Goal: Task Accomplishment & Management: Manage account settings

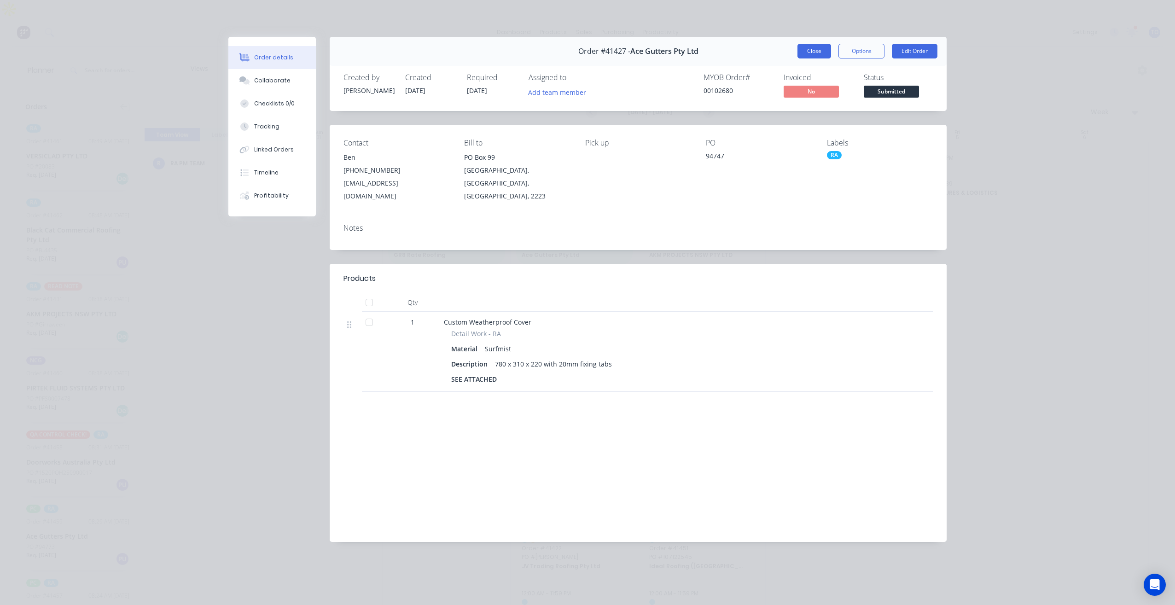
click at [814, 50] on button "Close" at bounding box center [814, 51] width 34 height 15
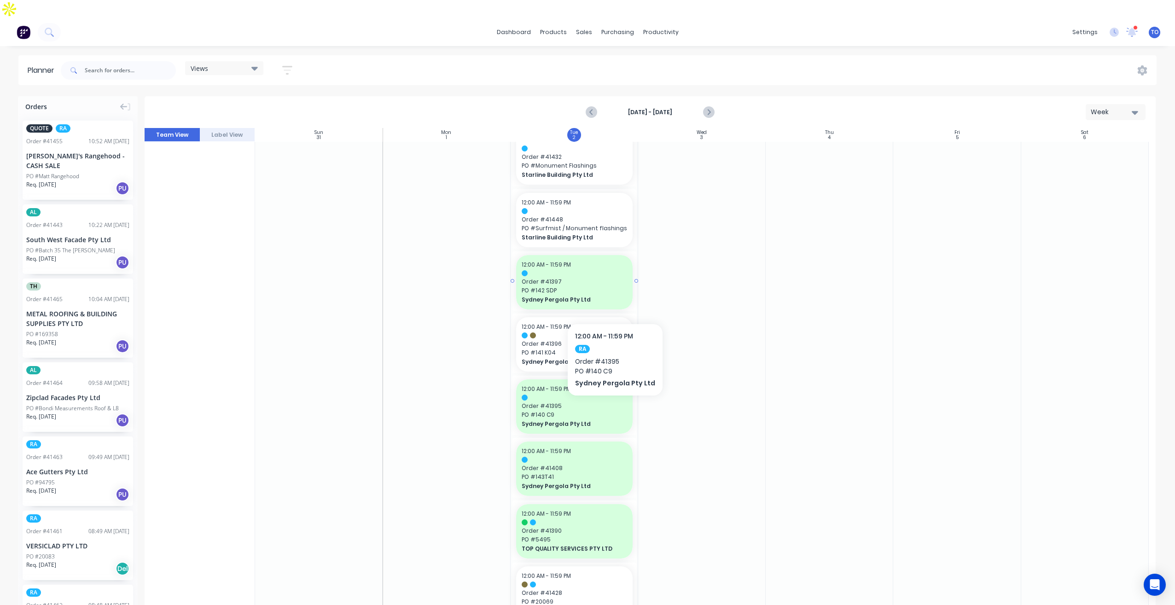
scroll to position [773, 0]
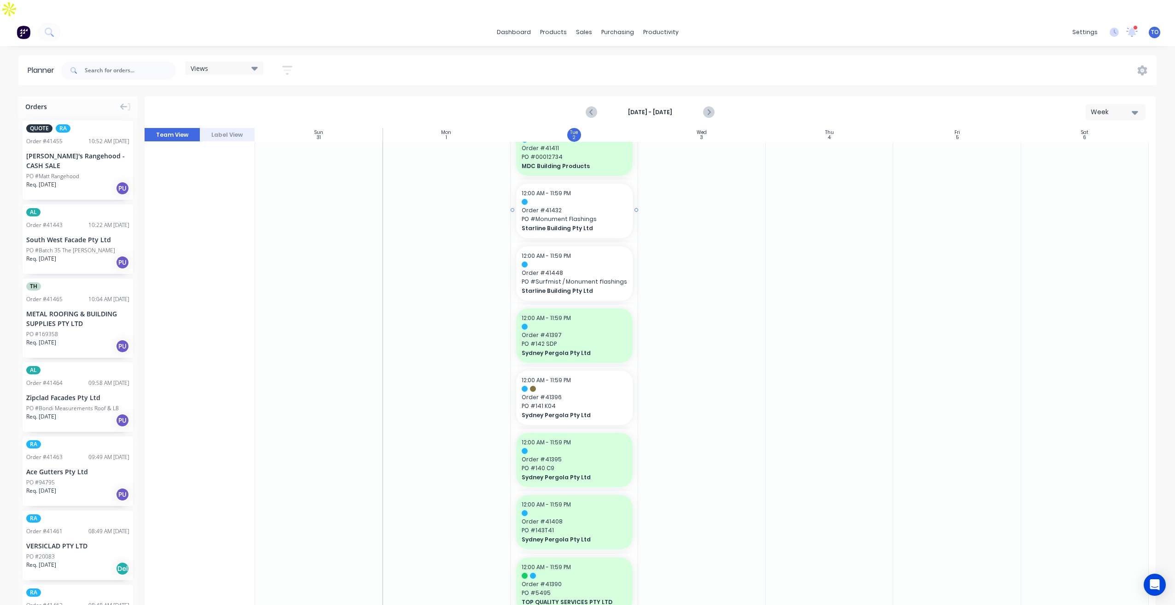
click at [581, 224] on span "Starline Building Pty Ltd" at bounding box center [569, 228] width 95 height 8
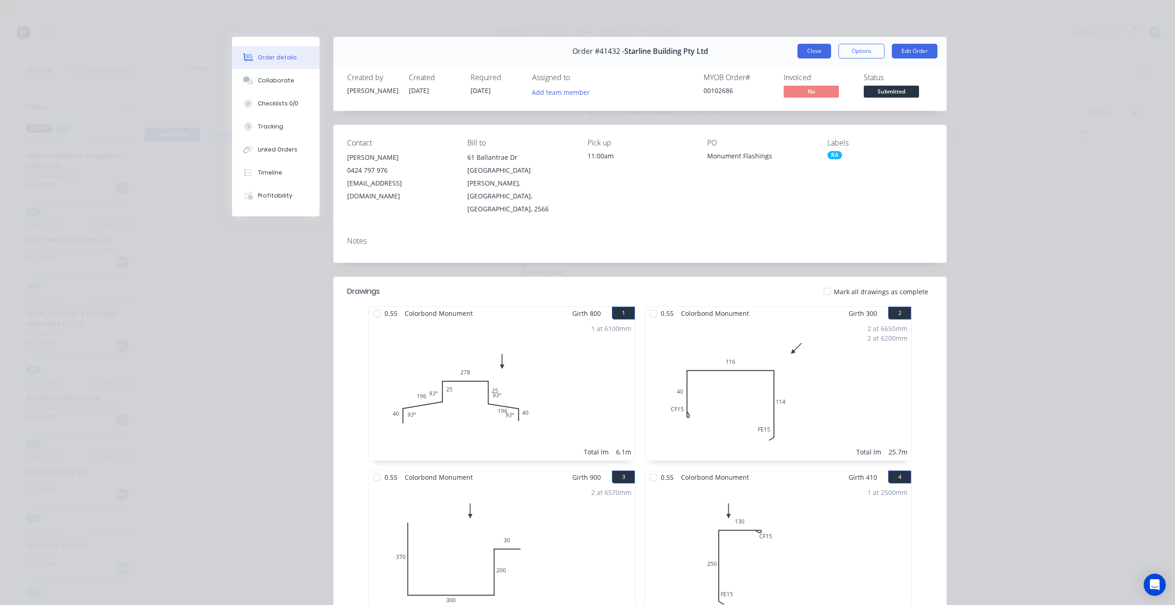
click at [811, 52] on button "Close" at bounding box center [814, 51] width 34 height 15
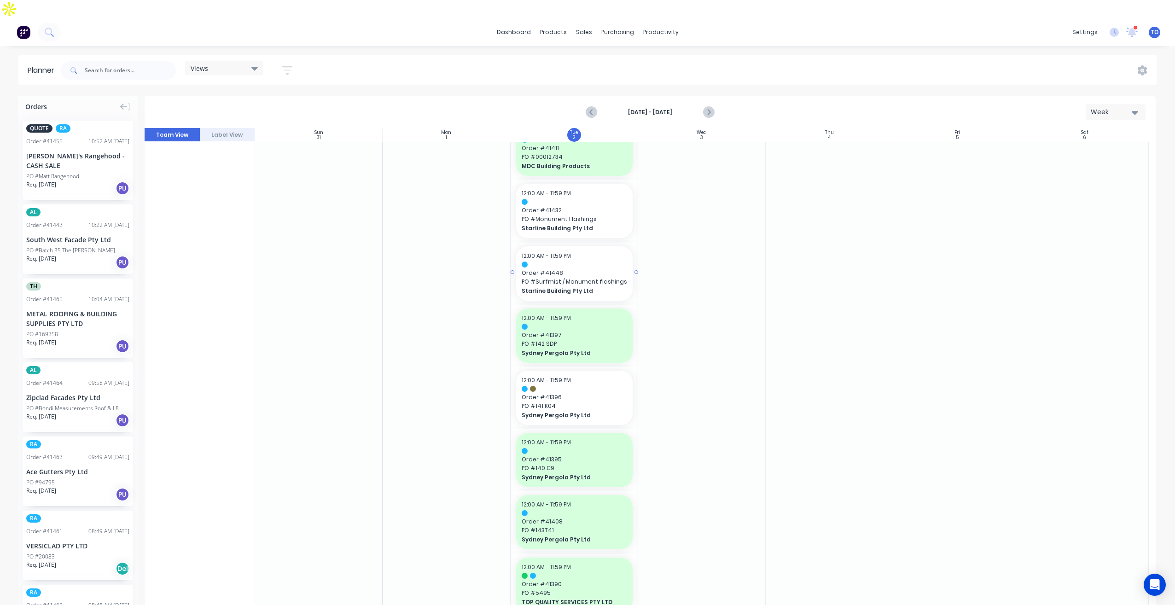
click at [586, 278] on span "PO # Surfmist / Monument flashings" at bounding box center [574, 282] width 105 height 8
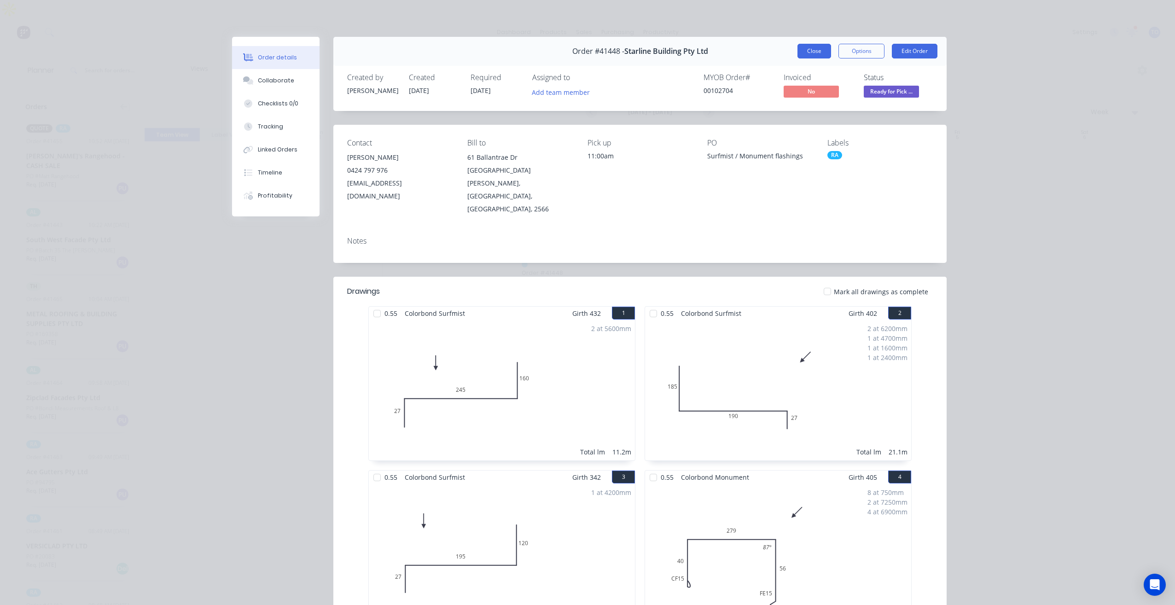
click at [813, 55] on button "Close" at bounding box center [814, 51] width 34 height 15
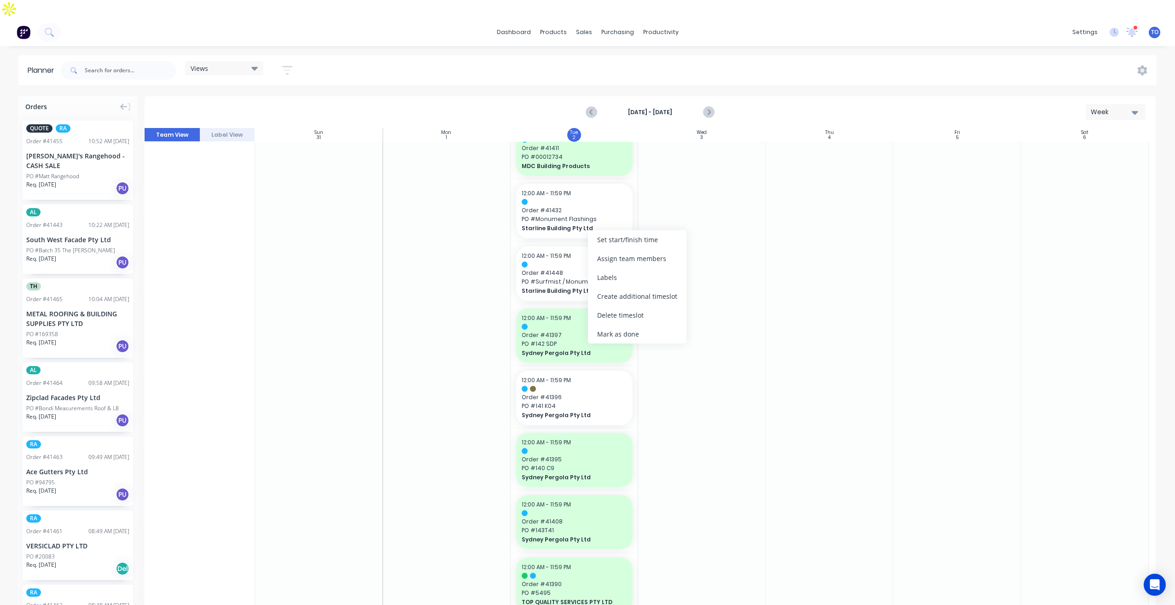
click at [618, 332] on div "Mark as done" at bounding box center [637, 334] width 99 height 19
click at [588, 393] on span "Order # 41396" at bounding box center [574, 397] width 105 height 8
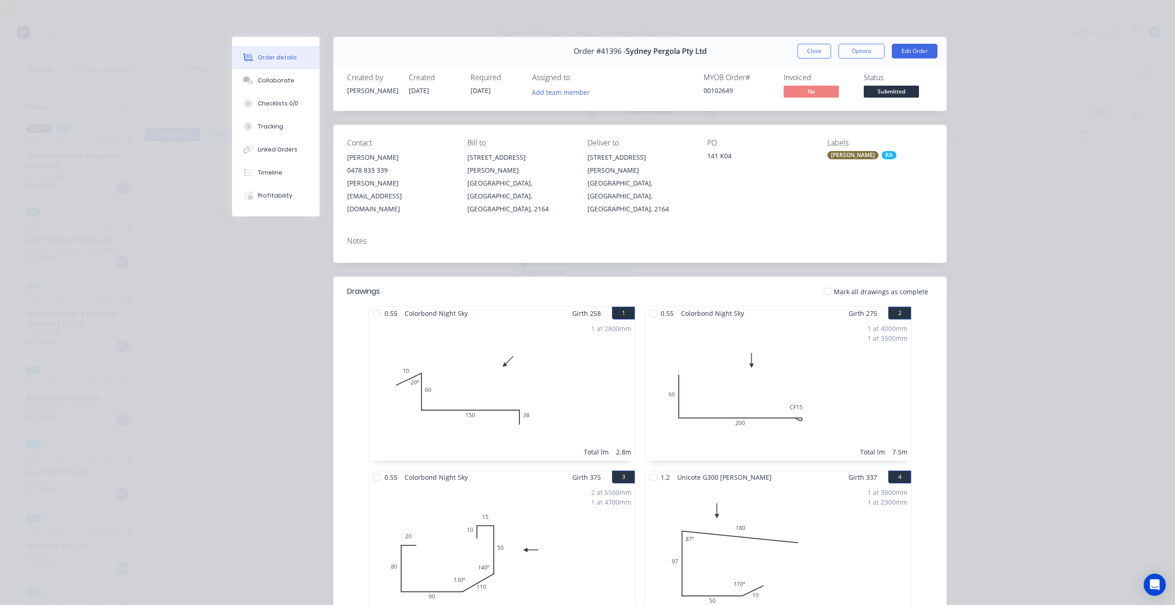
click at [815, 58] on div "Order #41396 - Sydney Pergola Pty Ltd Close Options Edit Order" at bounding box center [639, 51] width 613 height 29
click at [820, 56] on button "Close" at bounding box center [814, 51] width 34 height 15
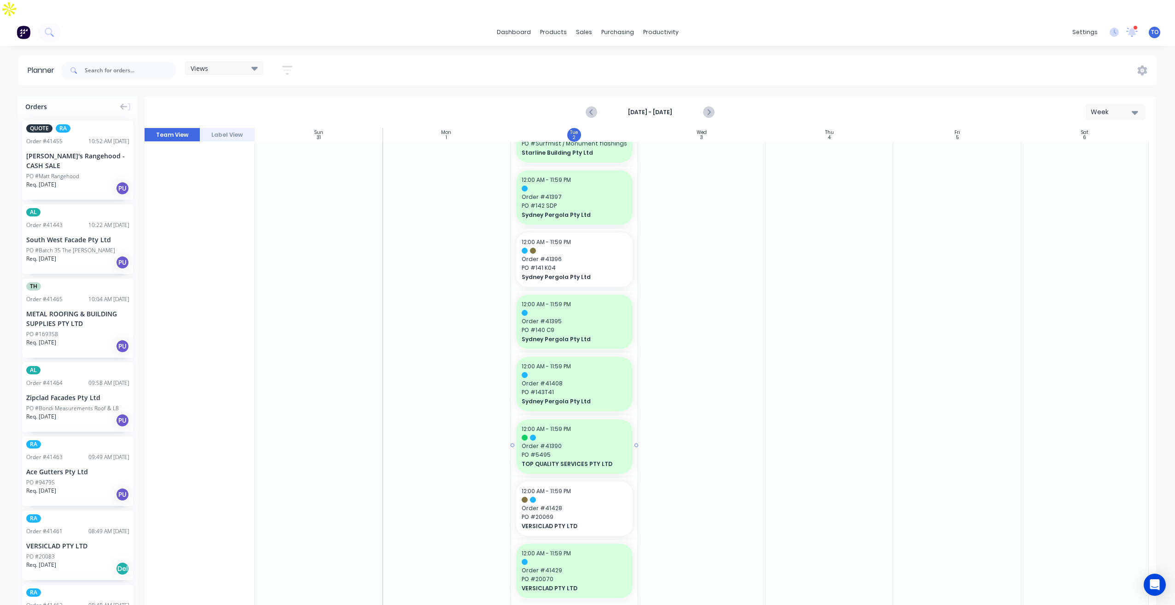
scroll to position [905, 0]
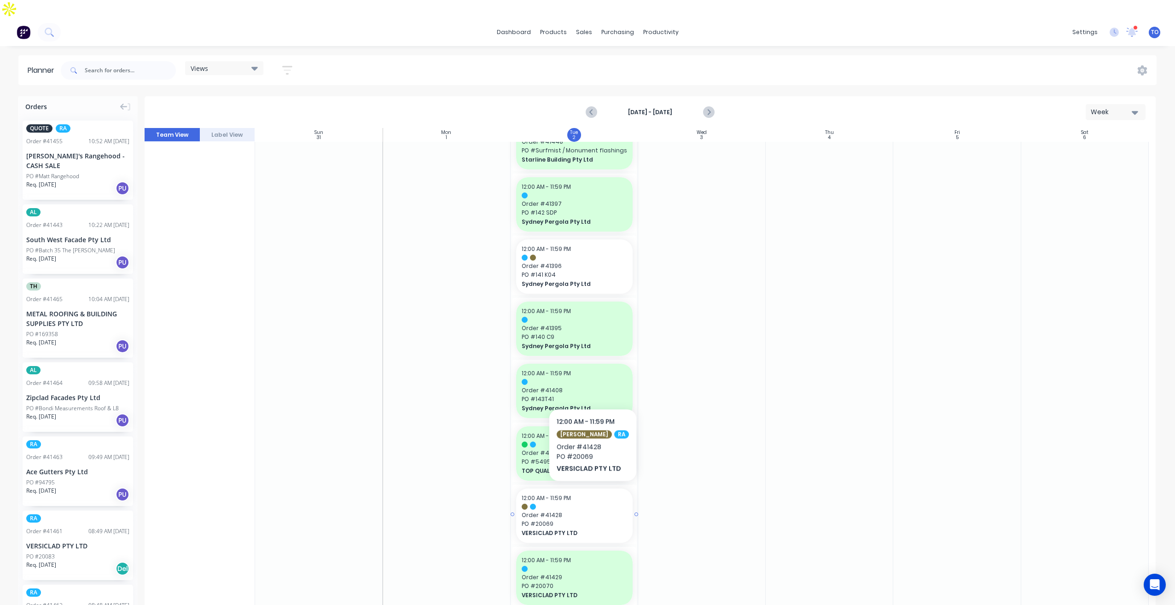
click at [587, 511] on span "Order # 41428" at bounding box center [574, 515] width 105 height 8
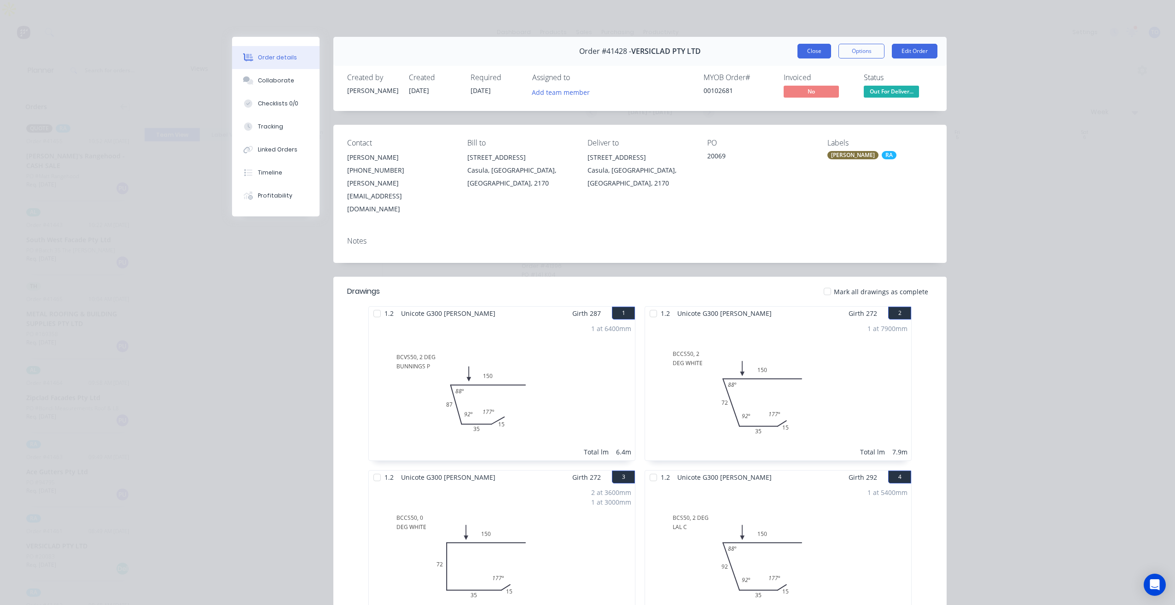
click at [813, 51] on button "Close" at bounding box center [814, 51] width 34 height 15
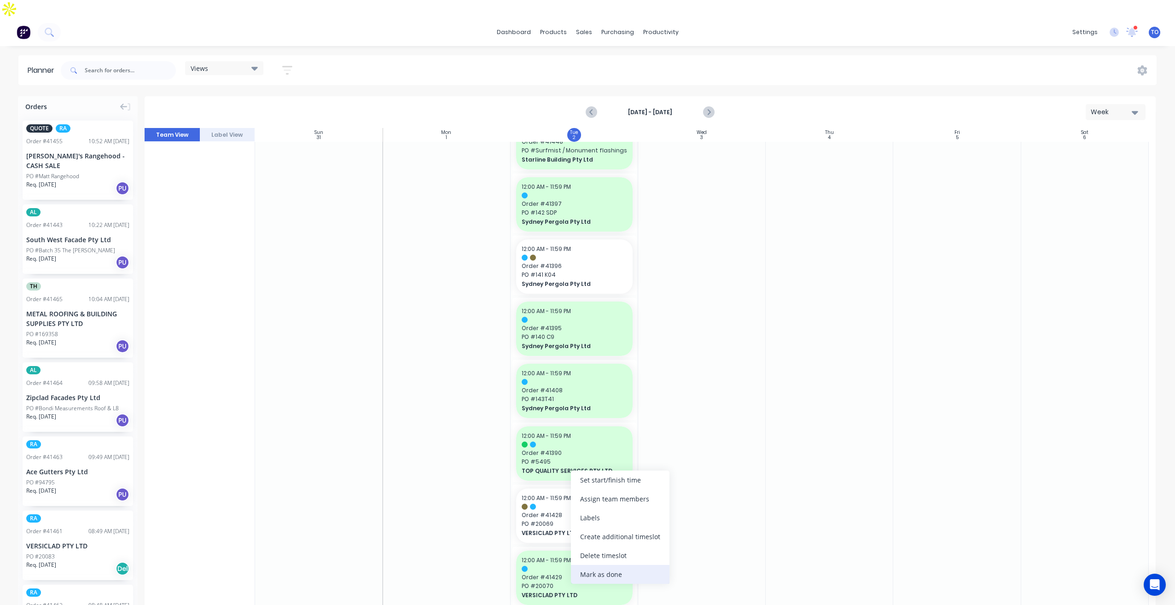
click at [607, 579] on div "Mark as done" at bounding box center [620, 574] width 99 height 19
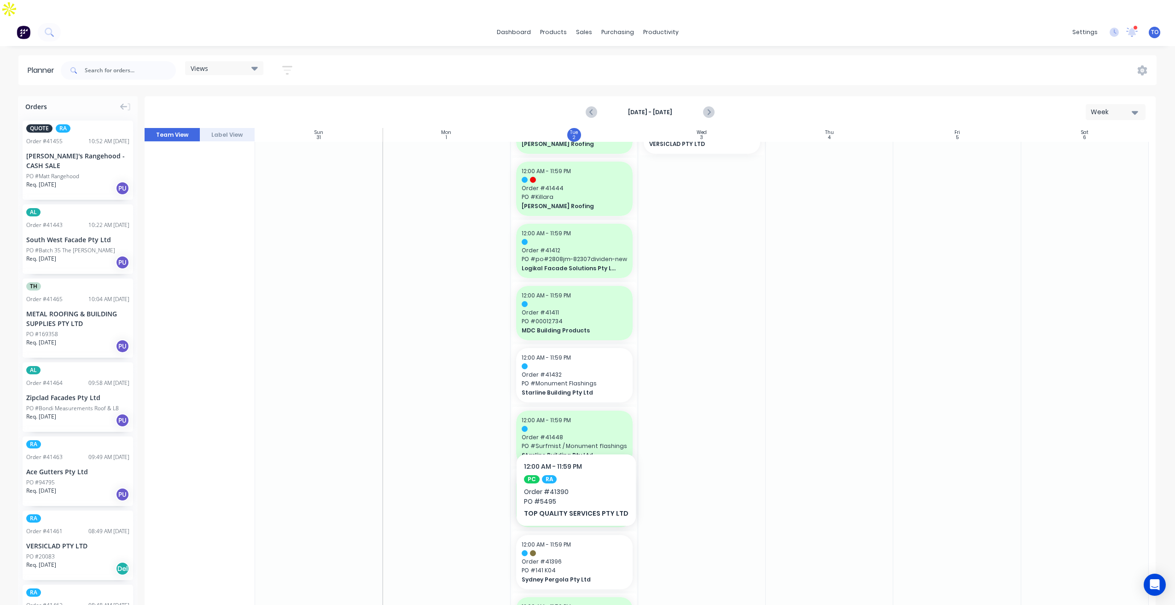
scroll to position [598, 0]
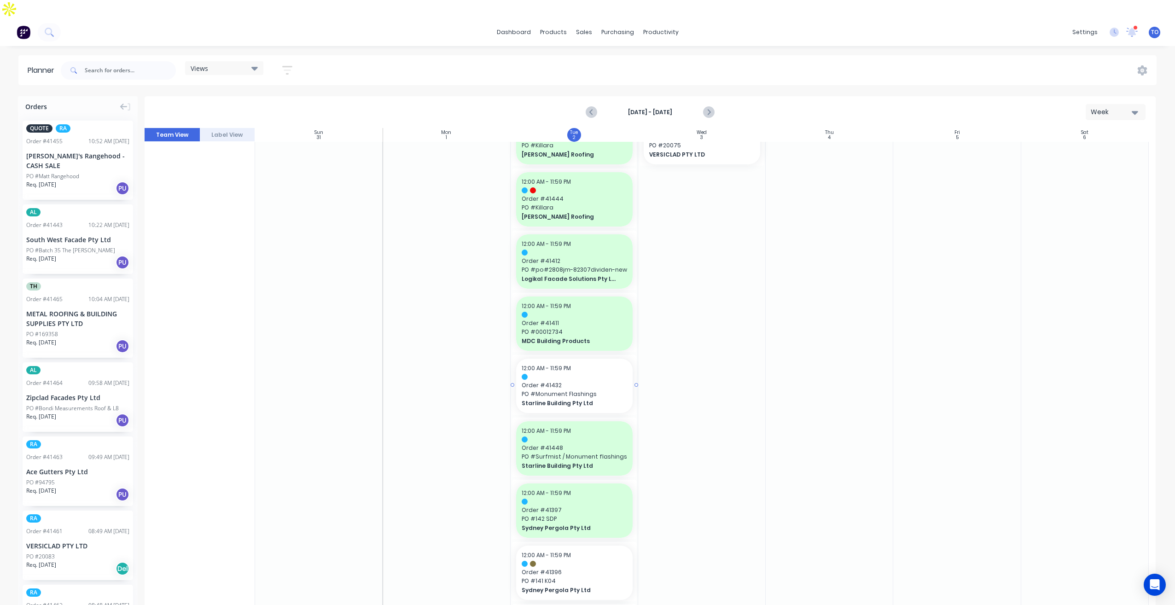
click at [557, 390] on span "PO # Monument Flashings" at bounding box center [574, 394] width 105 height 8
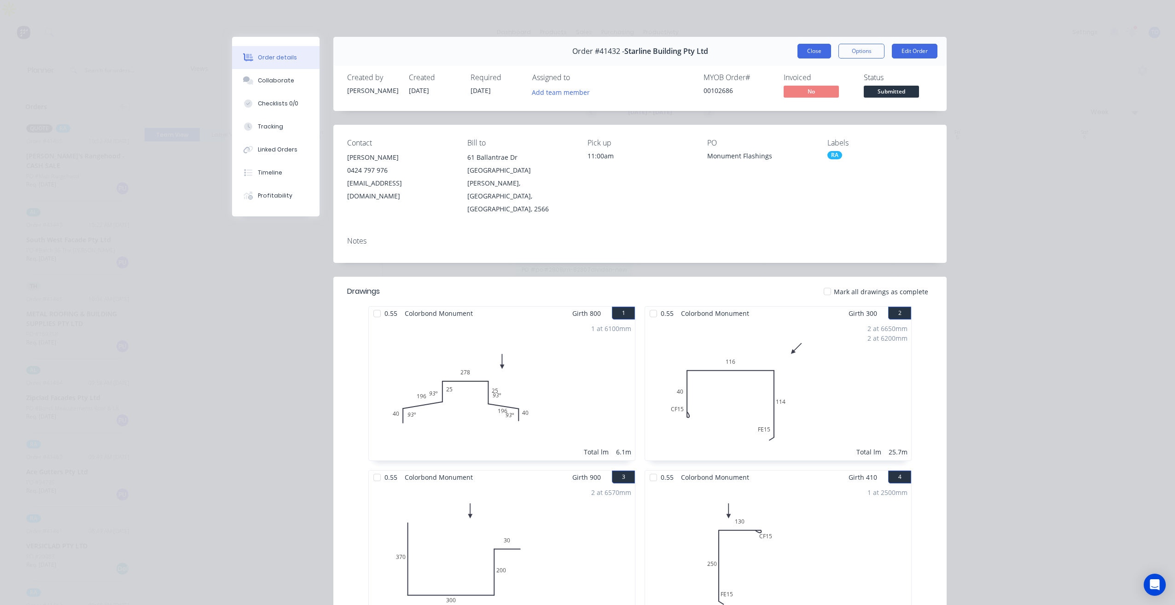
click at [804, 49] on button "Close" at bounding box center [814, 51] width 34 height 15
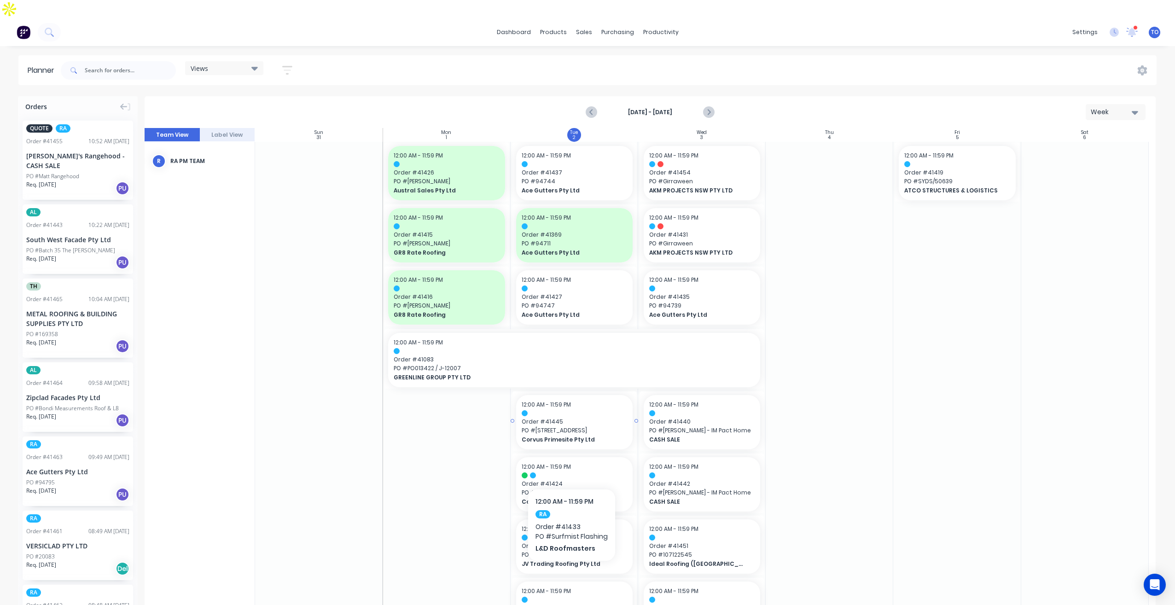
scroll to position [0, 0]
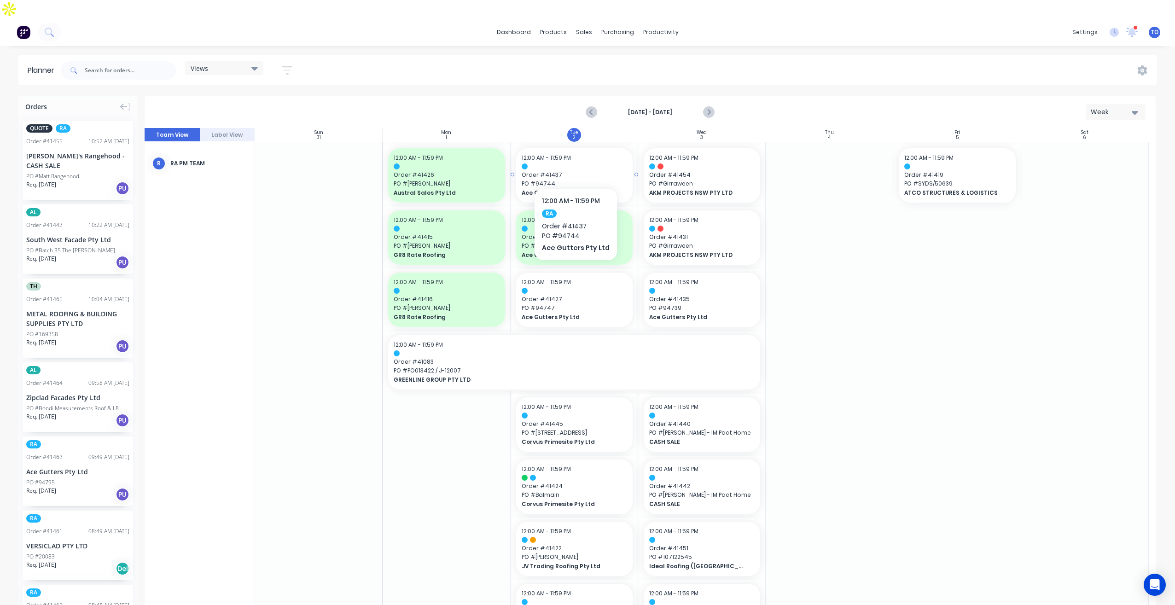
click at [592, 163] on div at bounding box center [574, 166] width 105 height 6
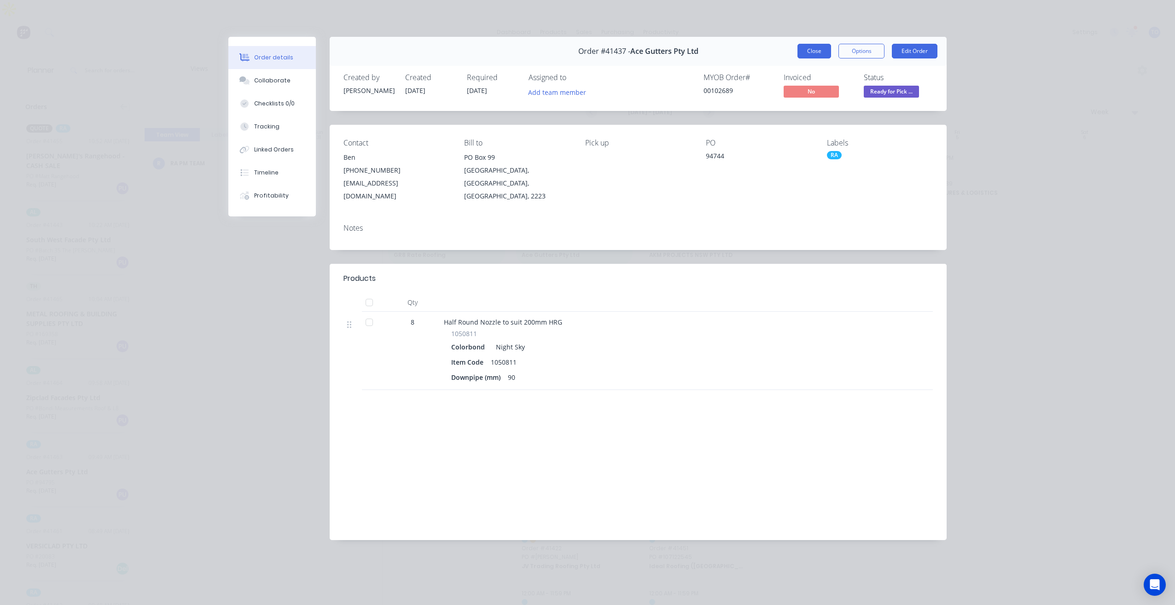
click at [819, 54] on button "Close" at bounding box center [814, 51] width 34 height 15
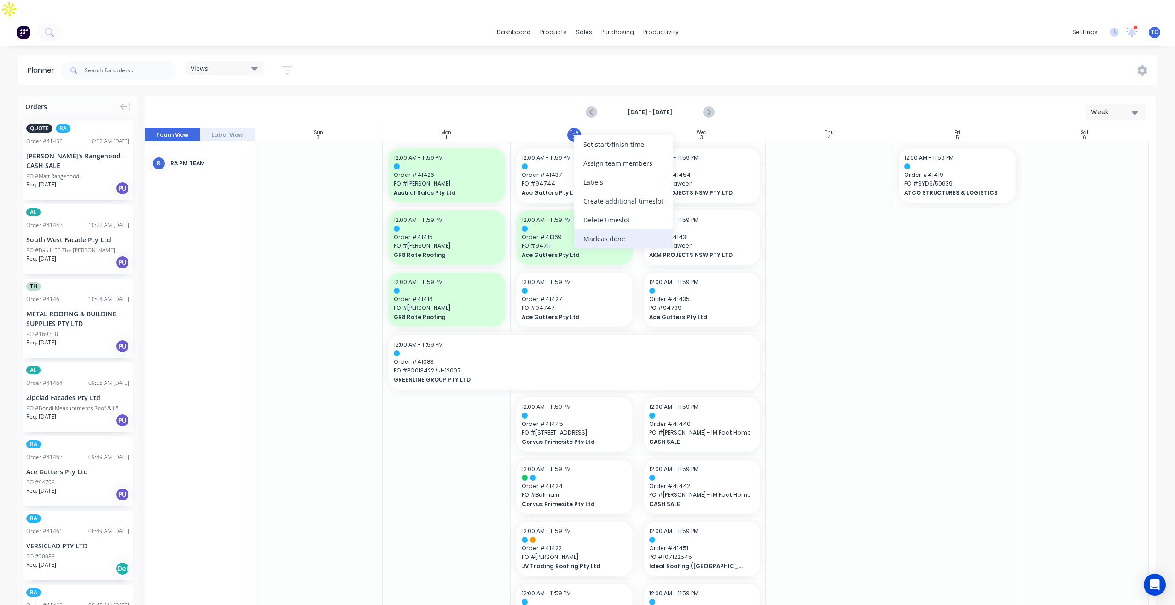
click at [603, 236] on div "Mark as done" at bounding box center [623, 238] width 99 height 19
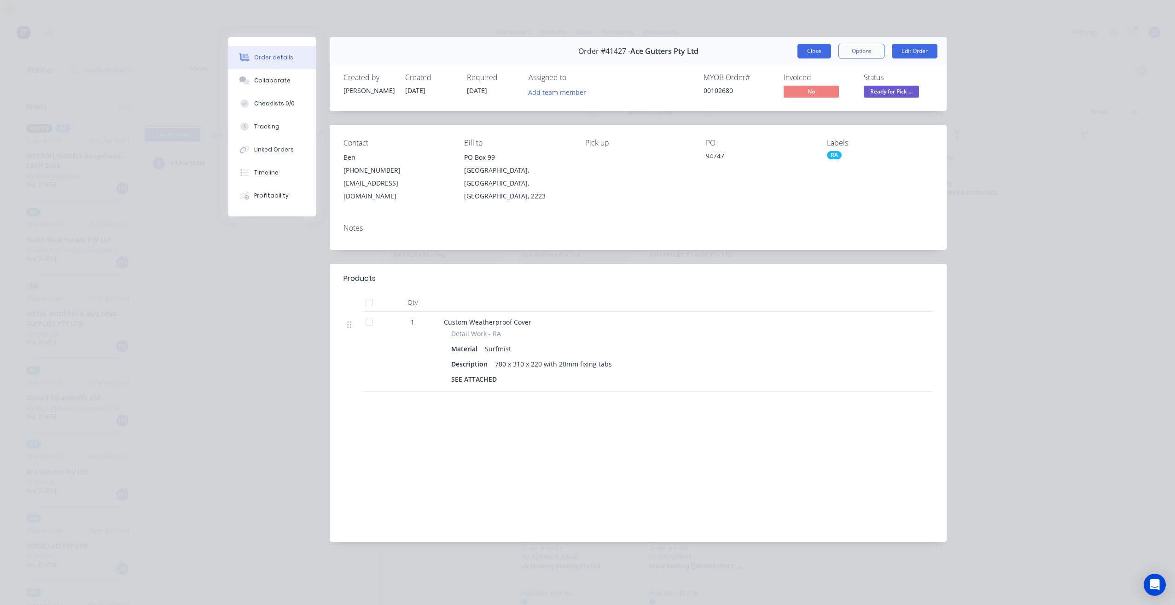
click at [805, 52] on button "Close" at bounding box center [814, 51] width 34 height 15
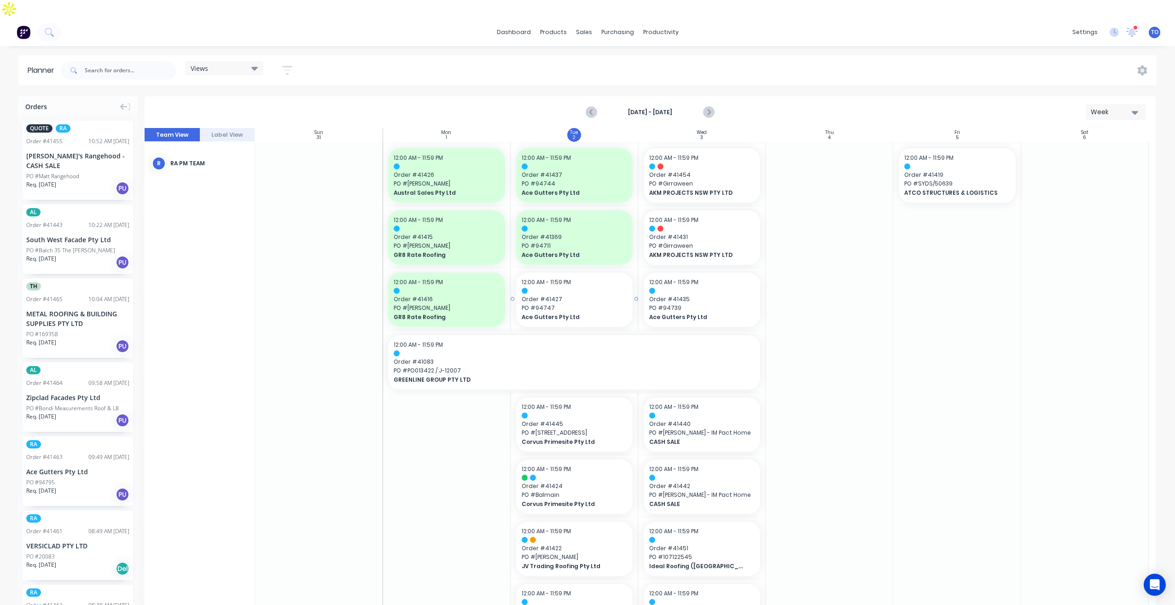
drag, startPoint x: 552, startPoint y: 286, endPoint x: 555, endPoint y: 290, distance: 5.2
click at [593, 377] on div "Mark as done" at bounding box center [607, 375] width 99 height 19
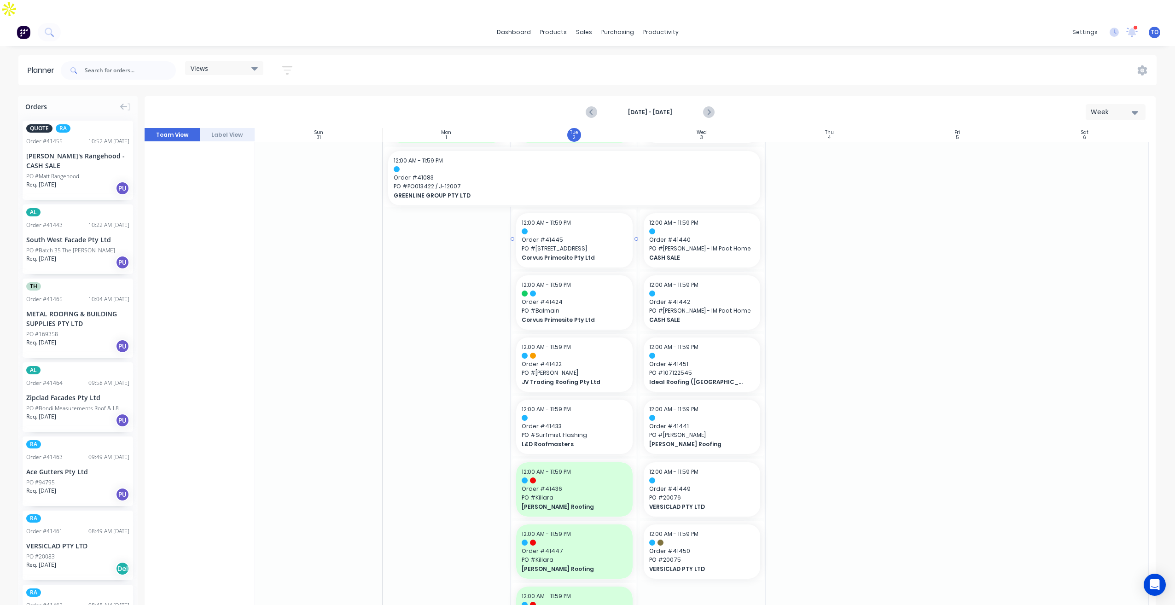
click at [588, 228] on div at bounding box center [574, 231] width 105 height 6
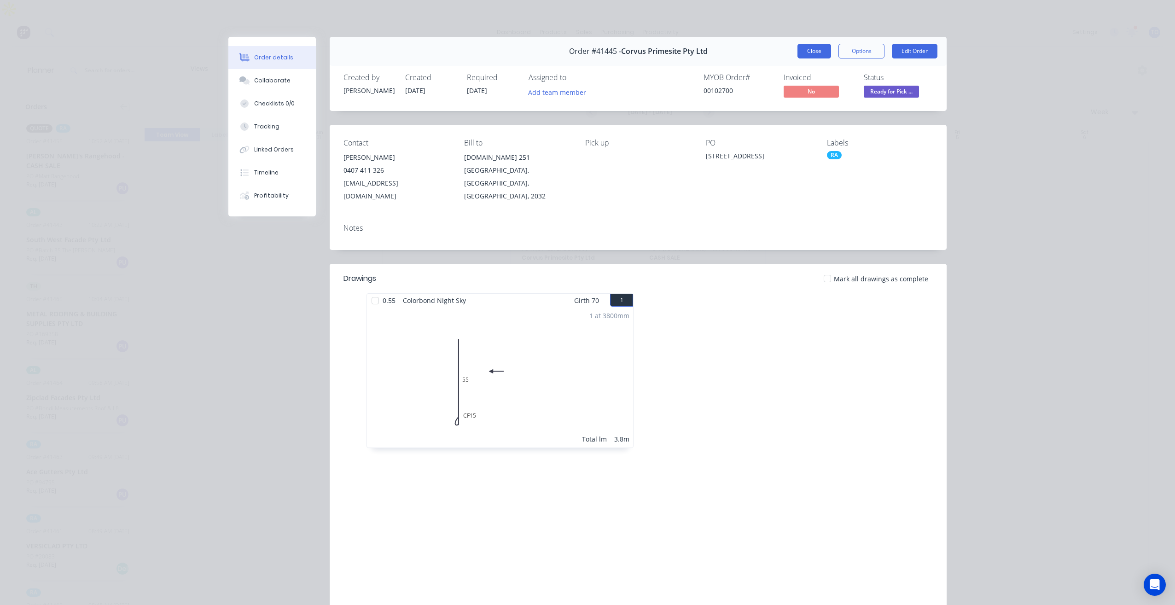
click at [821, 50] on button "Close" at bounding box center [814, 51] width 34 height 15
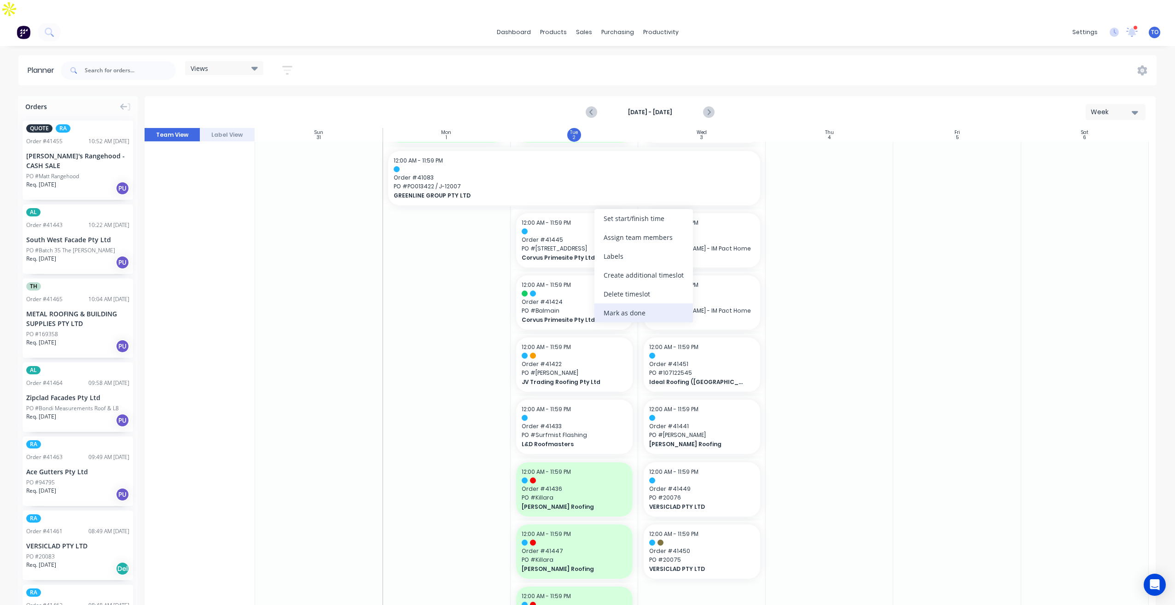
click at [632, 310] on div "Mark as done" at bounding box center [643, 312] width 99 height 19
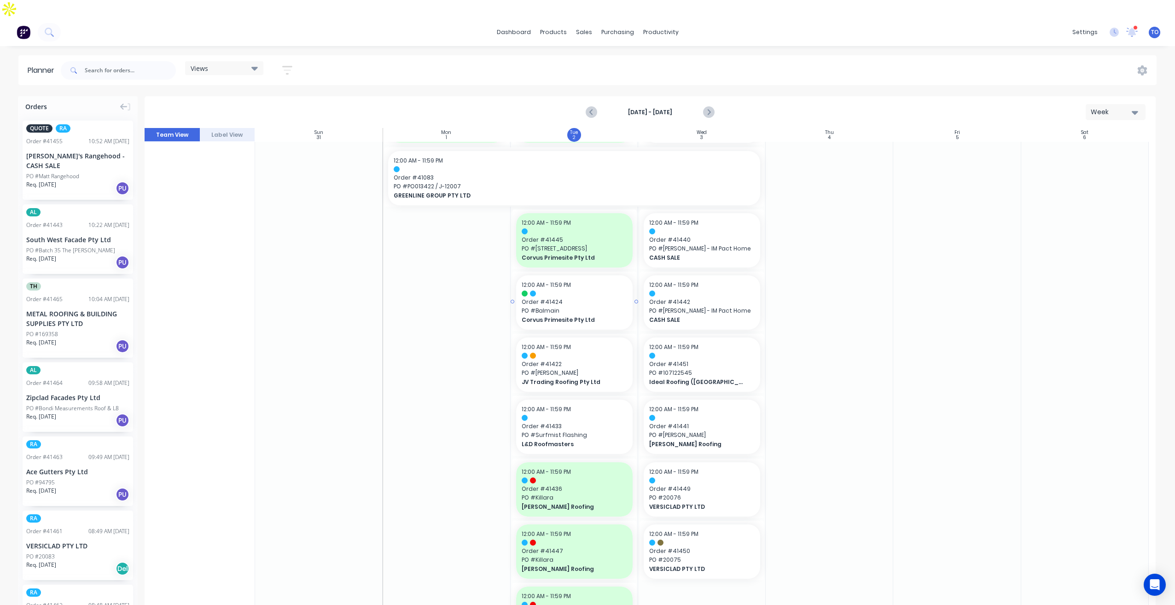
click at [597, 296] on div "12:00 AM - 11:59 PM Order # 41424 PO # Balmain Corvus Primesite Pty Ltd" at bounding box center [574, 302] width 116 height 54
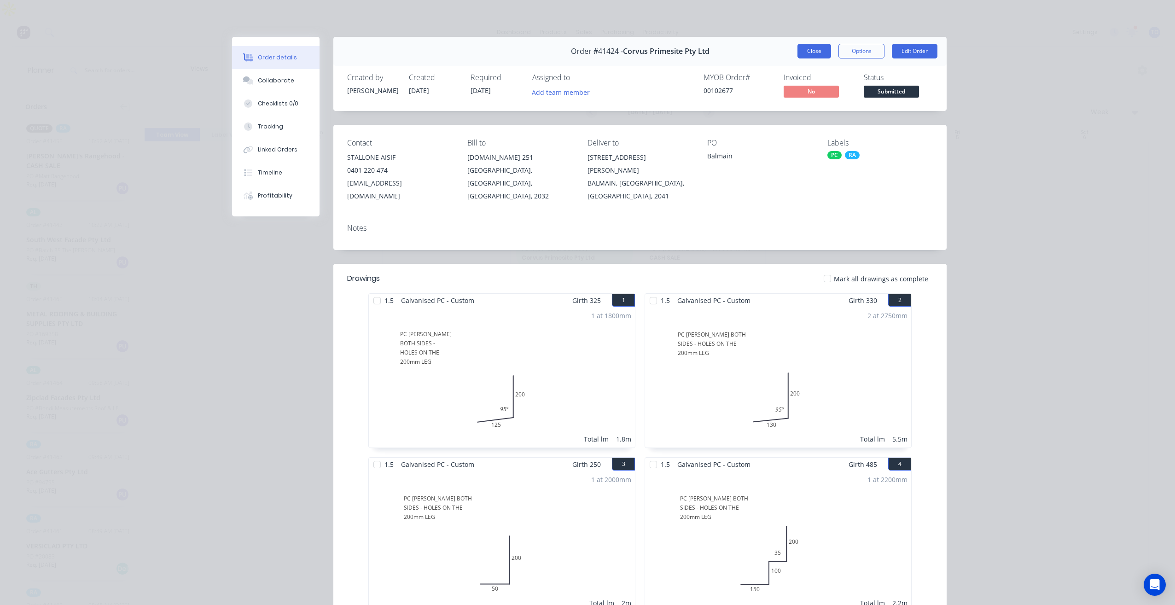
click at [811, 51] on button "Close" at bounding box center [814, 51] width 34 height 15
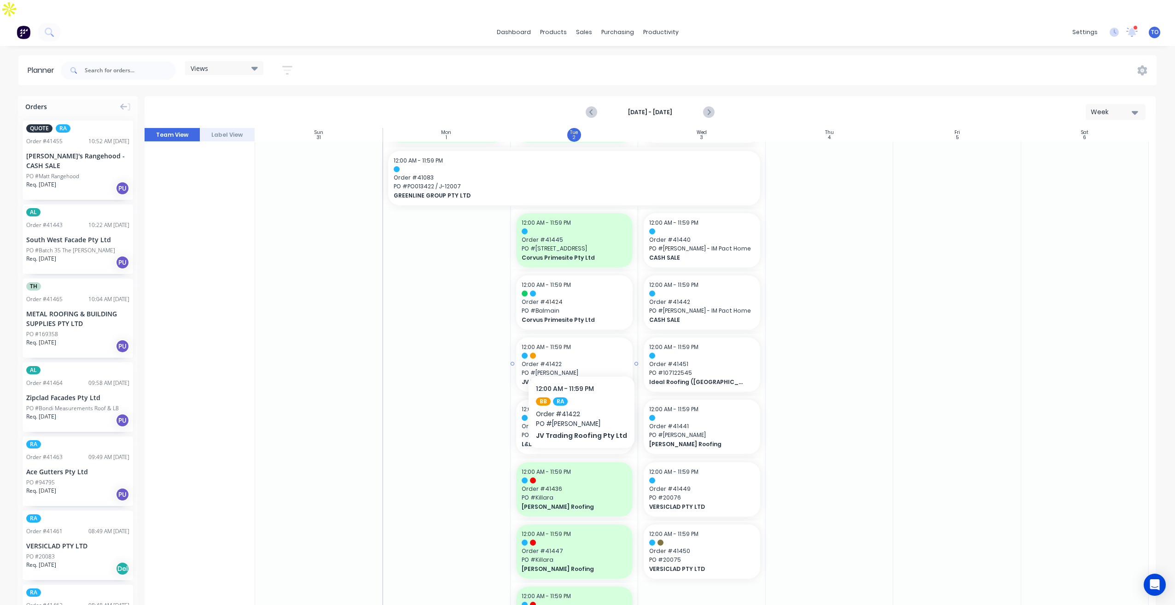
click at [578, 360] on span "Order # 41422" at bounding box center [574, 364] width 105 height 8
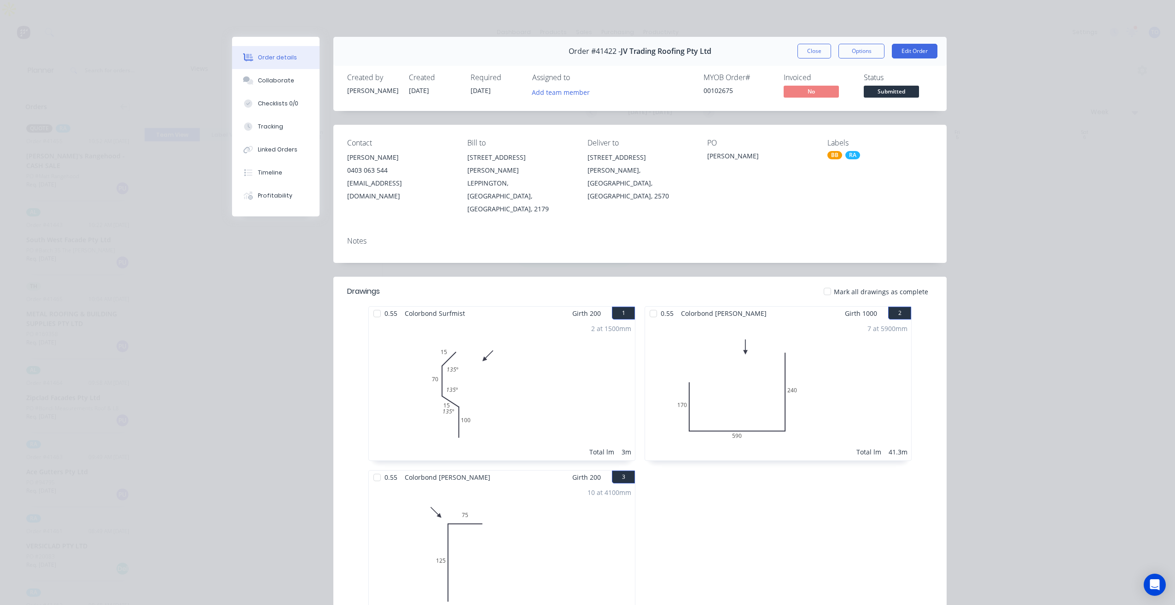
drag, startPoint x: 798, startPoint y: 47, endPoint x: 772, endPoint y: 66, distance: 32.3
click at [799, 47] on button "Close" at bounding box center [814, 51] width 34 height 15
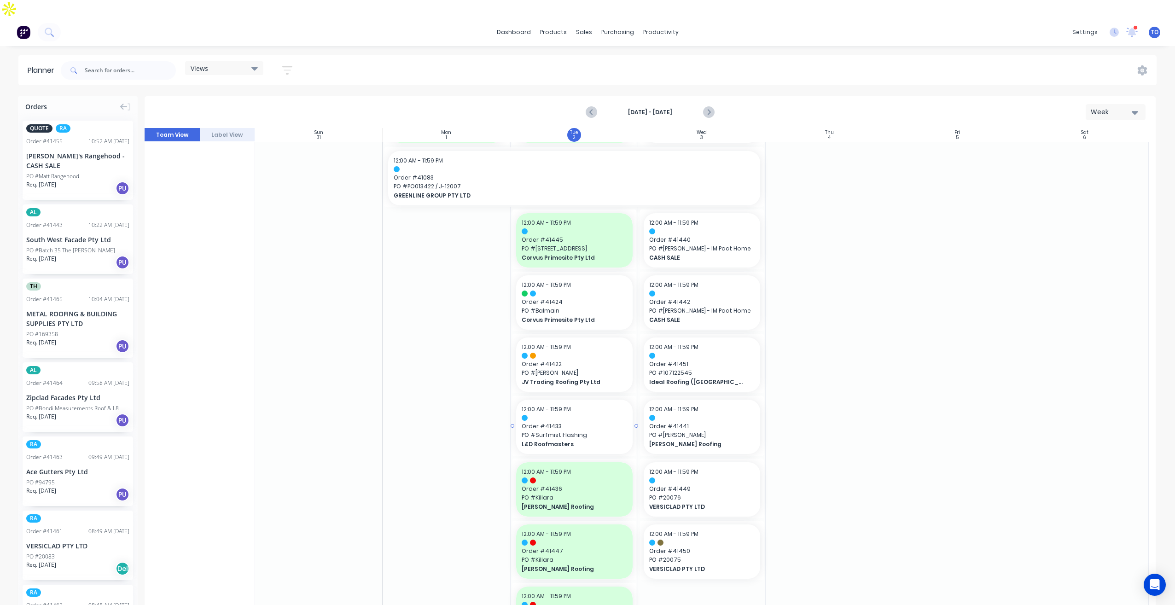
click at [587, 431] on span "PO # Surfmist Flashing" at bounding box center [574, 435] width 105 height 8
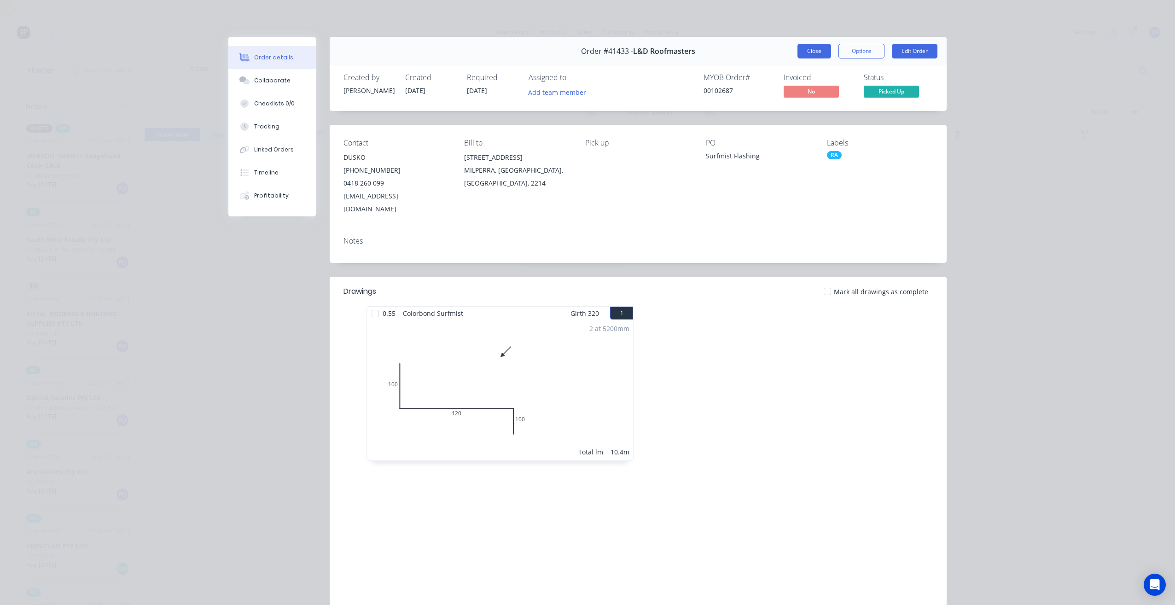
click at [814, 48] on button "Close" at bounding box center [814, 51] width 34 height 15
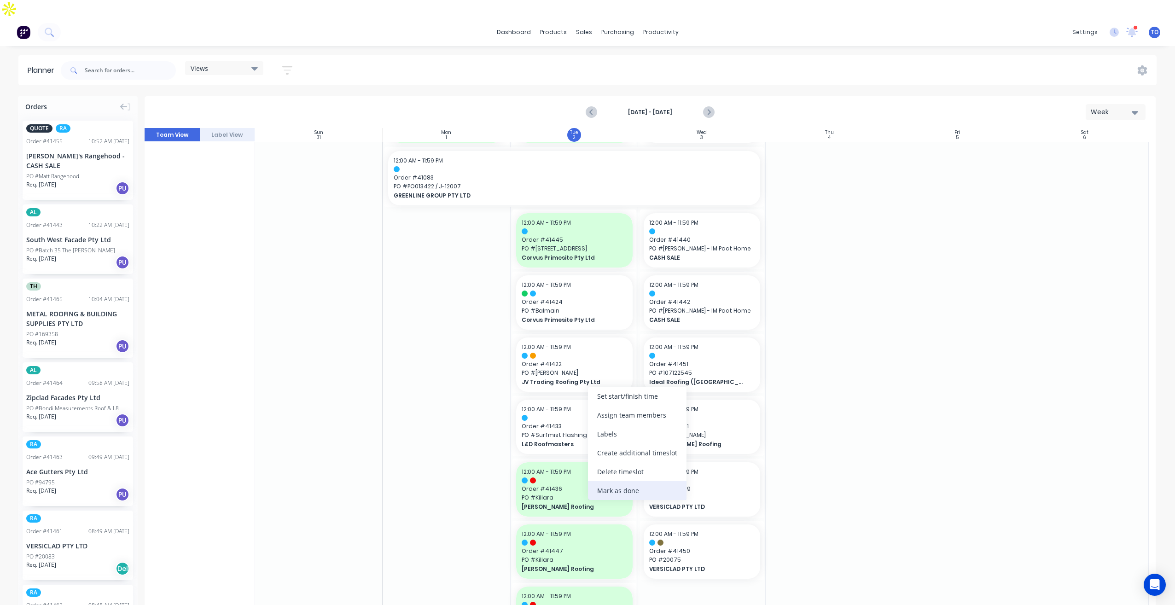
click at [615, 496] on div "Mark as done" at bounding box center [637, 490] width 99 height 19
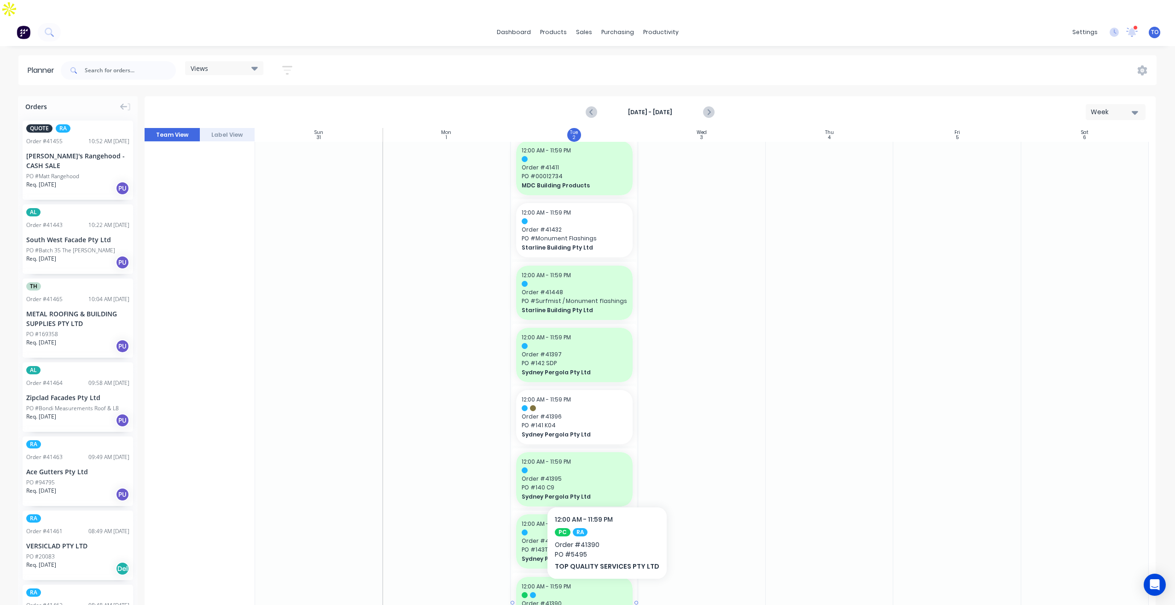
scroll to position [737, 0]
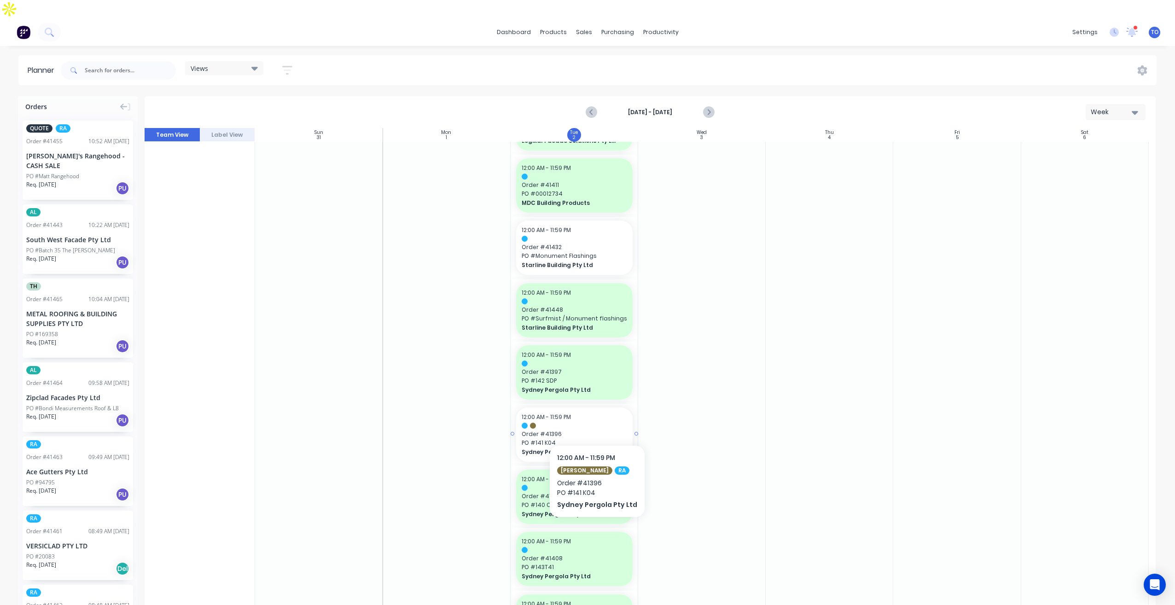
click at [594, 430] on span "Order # 41396" at bounding box center [574, 434] width 105 height 8
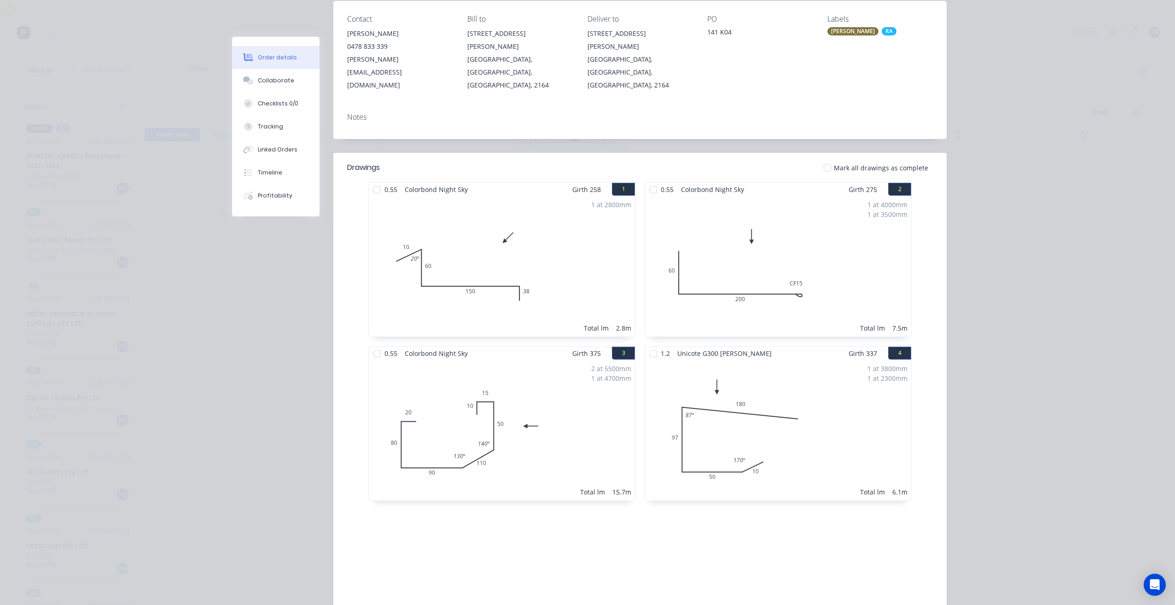
scroll to position [0, 0]
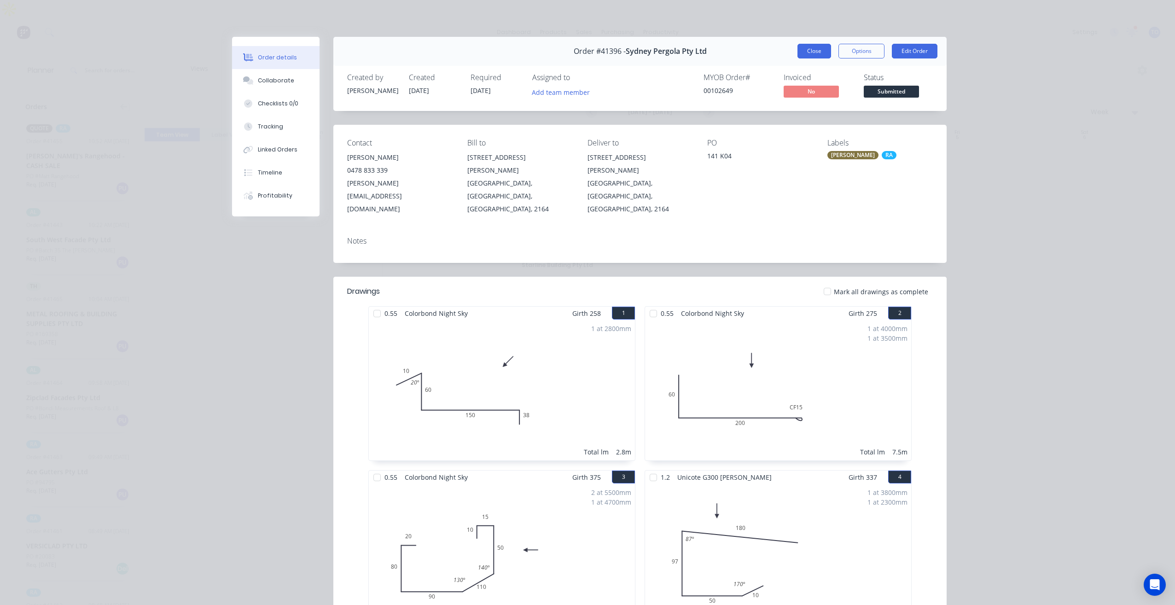
click at [823, 55] on button "Close" at bounding box center [814, 51] width 34 height 15
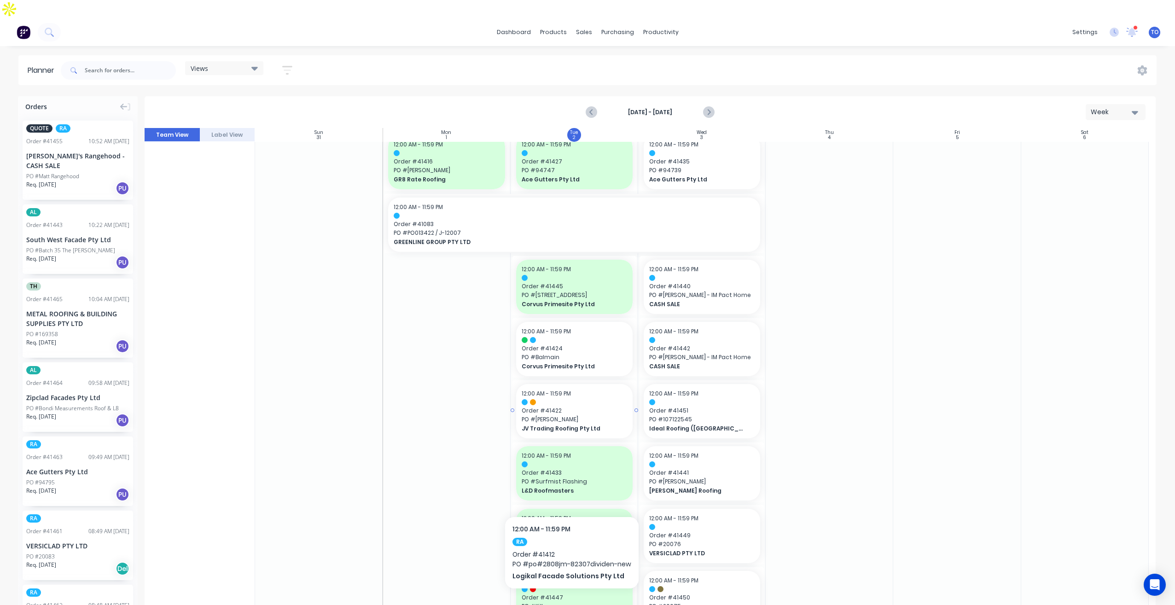
scroll to position [129, 0]
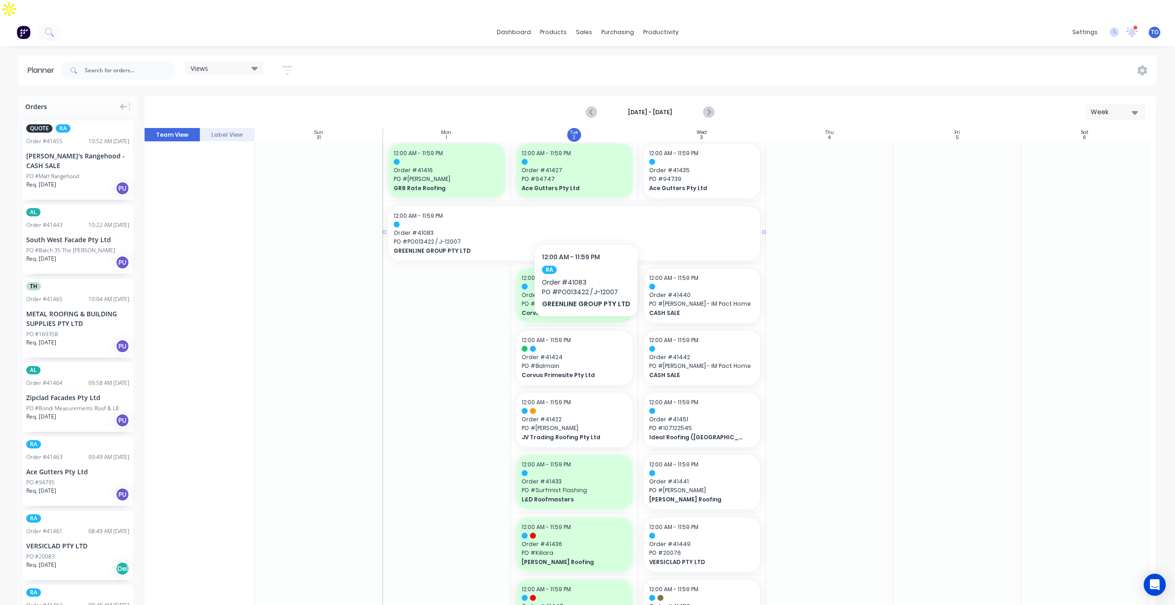
click at [585, 229] on span "Order # 41083" at bounding box center [574, 233] width 361 height 8
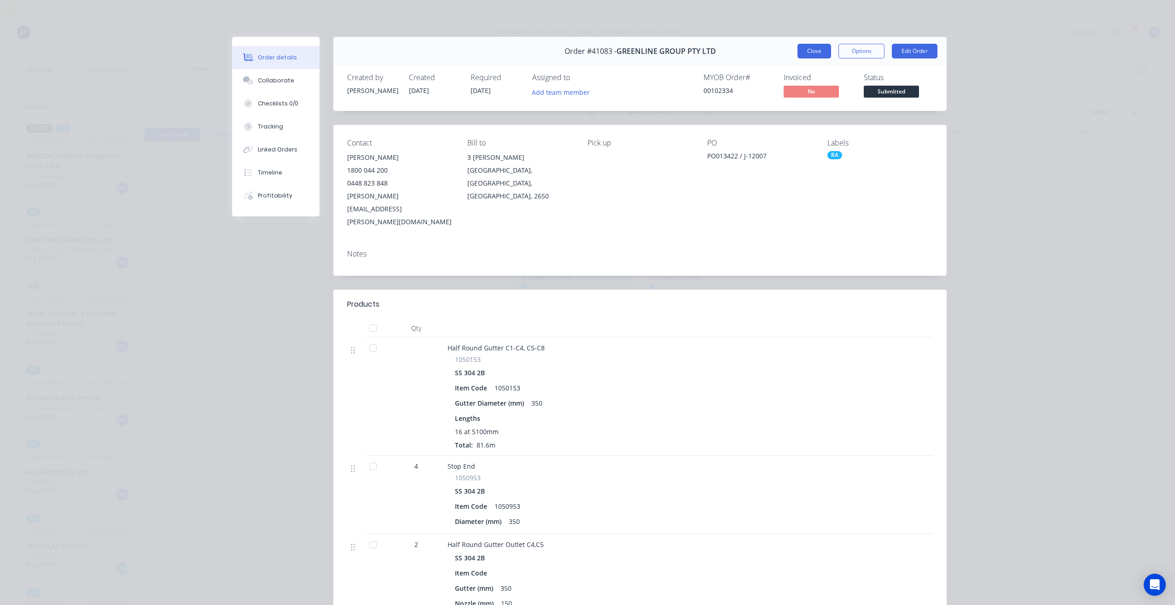
click at [815, 52] on button "Close" at bounding box center [814, 51] width 34 height 15
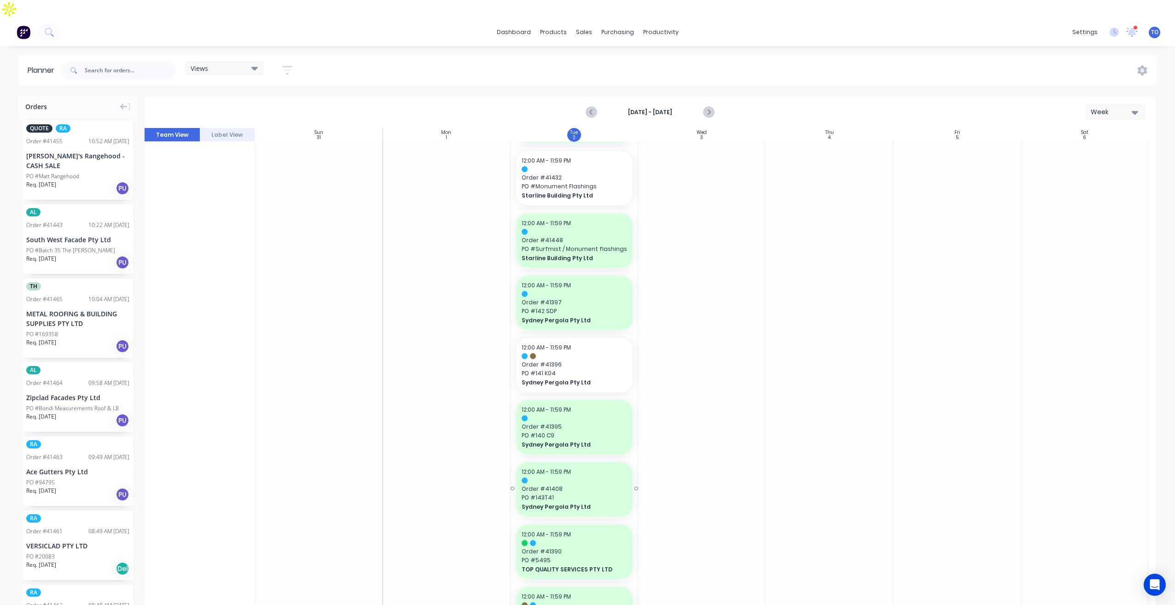
scroll to position [819, 0]
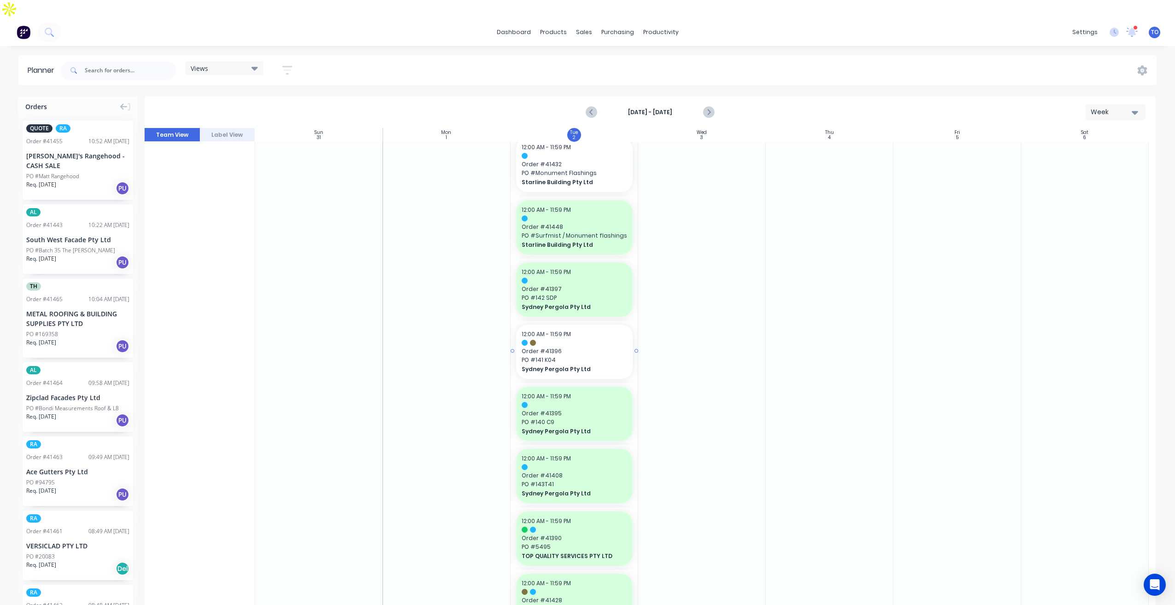
click at [592, 347] on span "Order # 41396" at bounding box center [574, 351] width 105 height 8
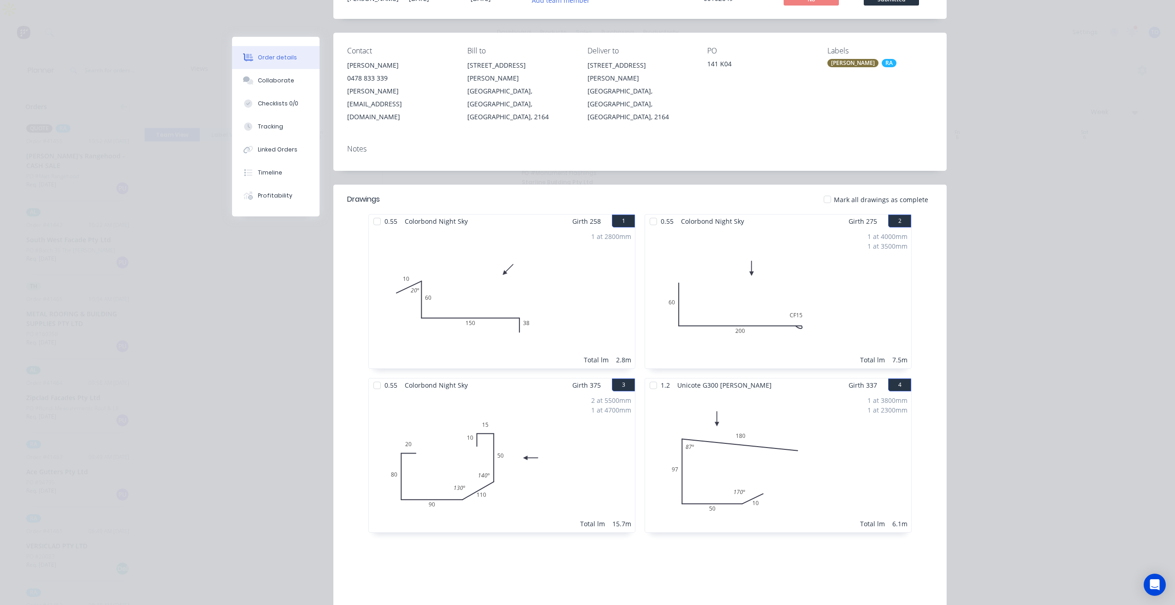
scroll to position [0, 0]
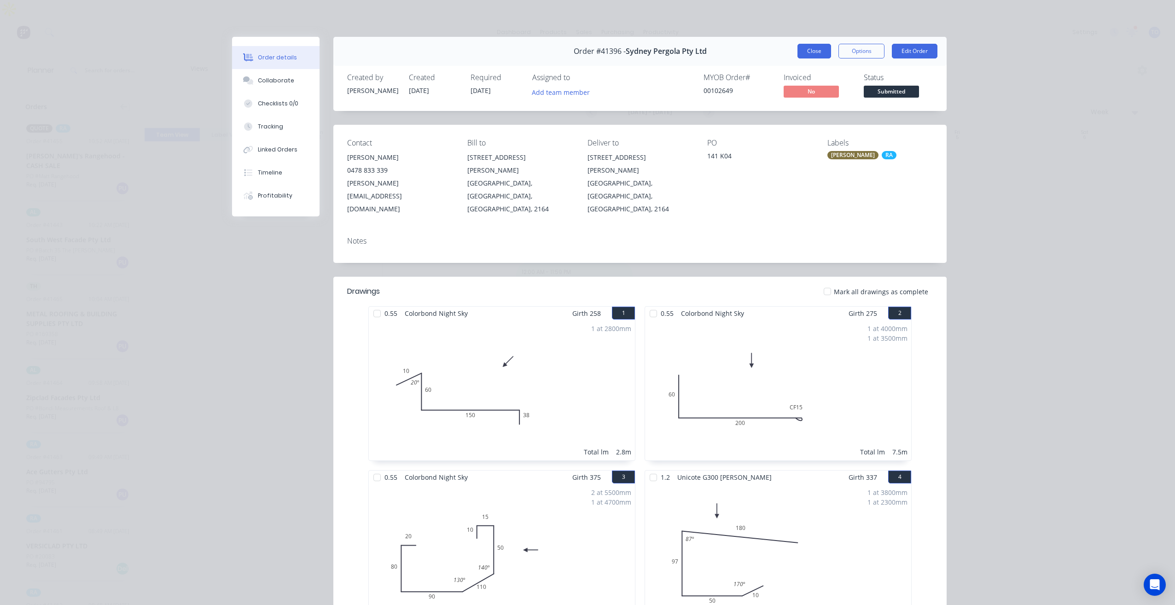
click at [815, 56] on button "Close" at bounding box center [814, 51] width 34 height 15
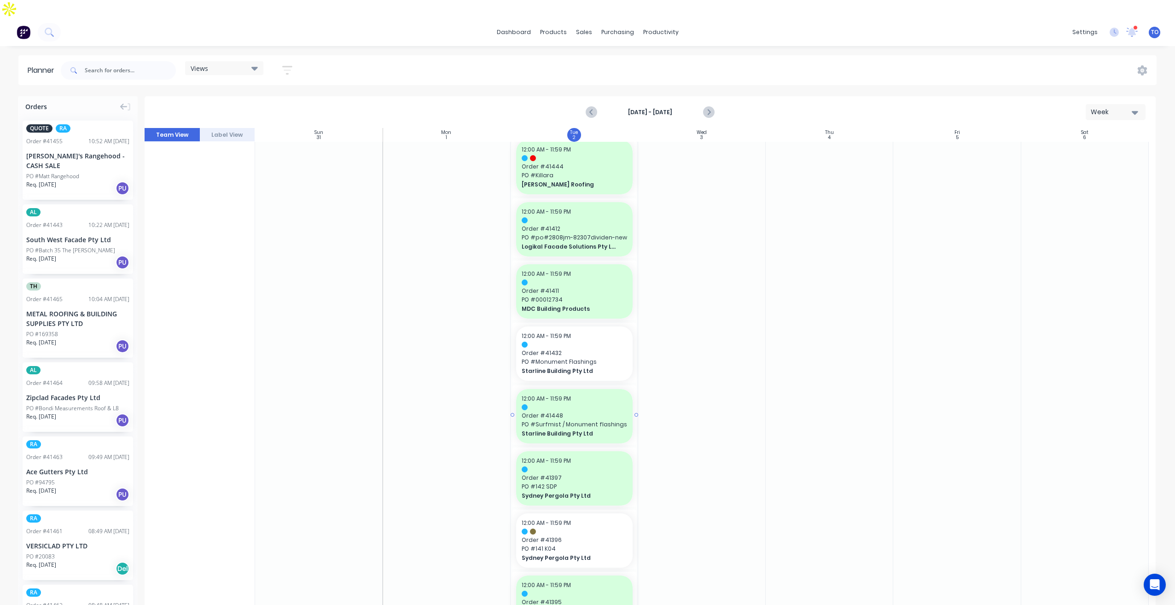
scroll to position [543, 0]
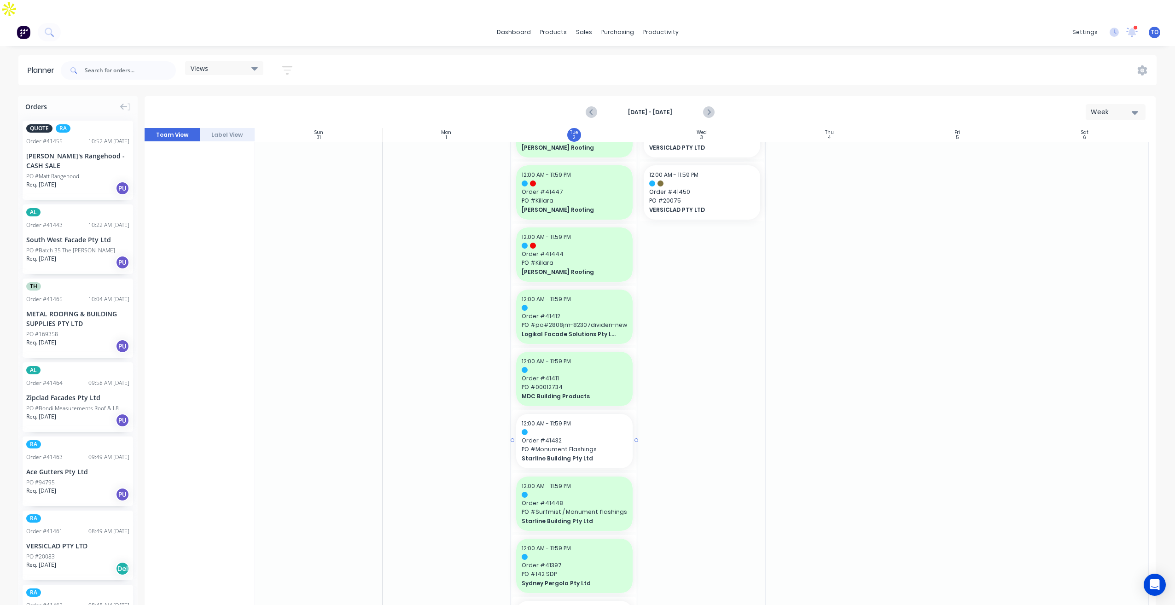
click at [584, 436] on span "Order # 41432" at bounding box center [574, 440] width 105 height 8
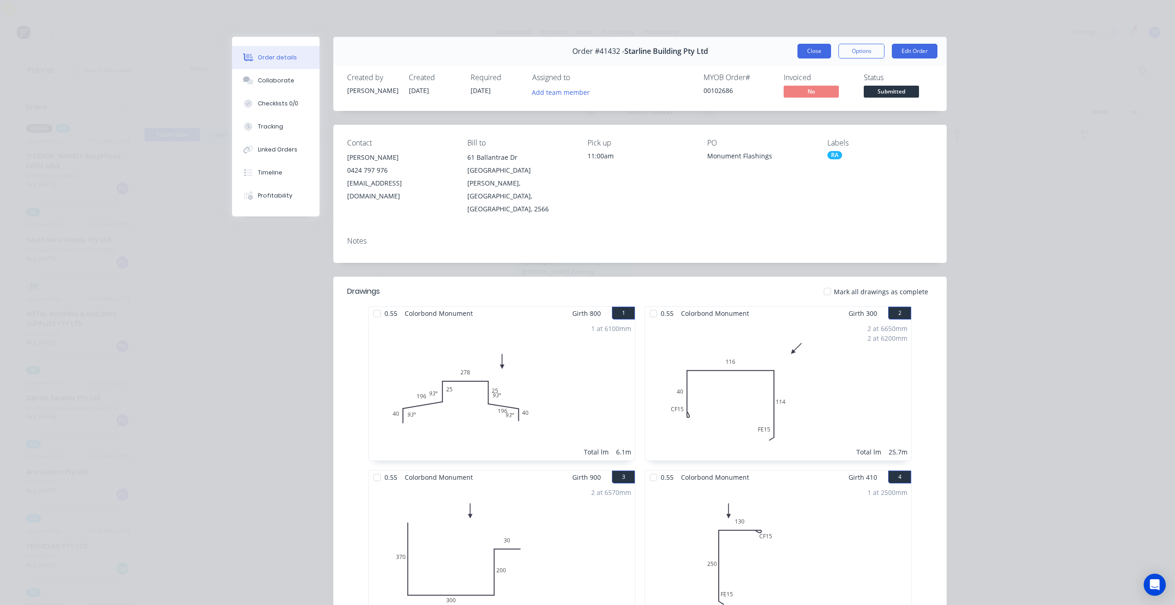
click at [813, 50] on button "Close" at bounding box center [814, 51] width 34 height 15
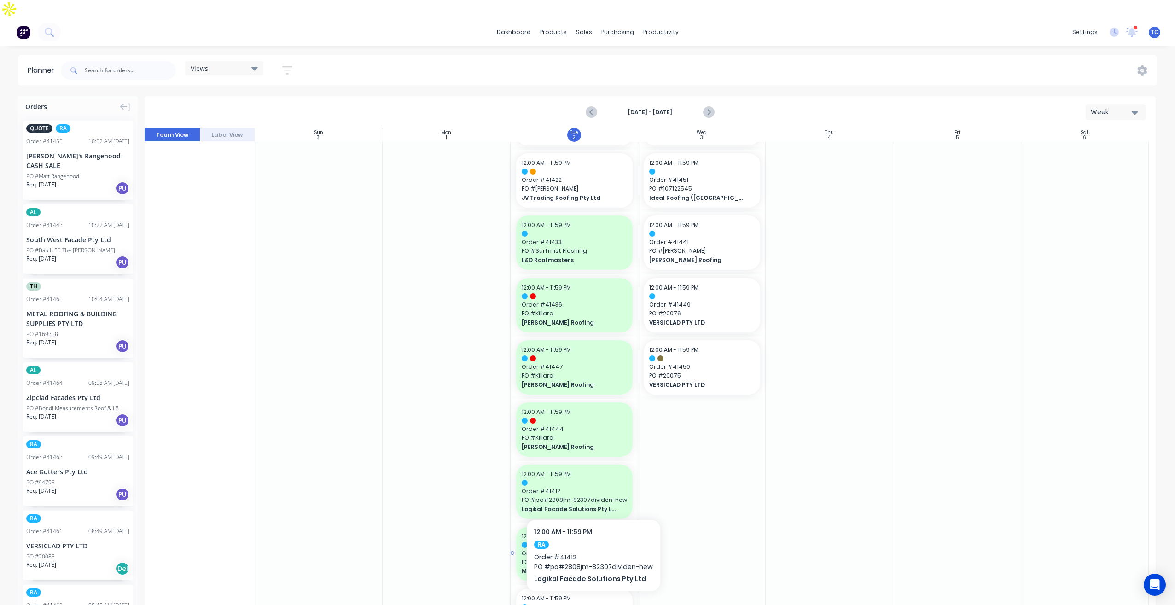
scroll to position [506, 0]
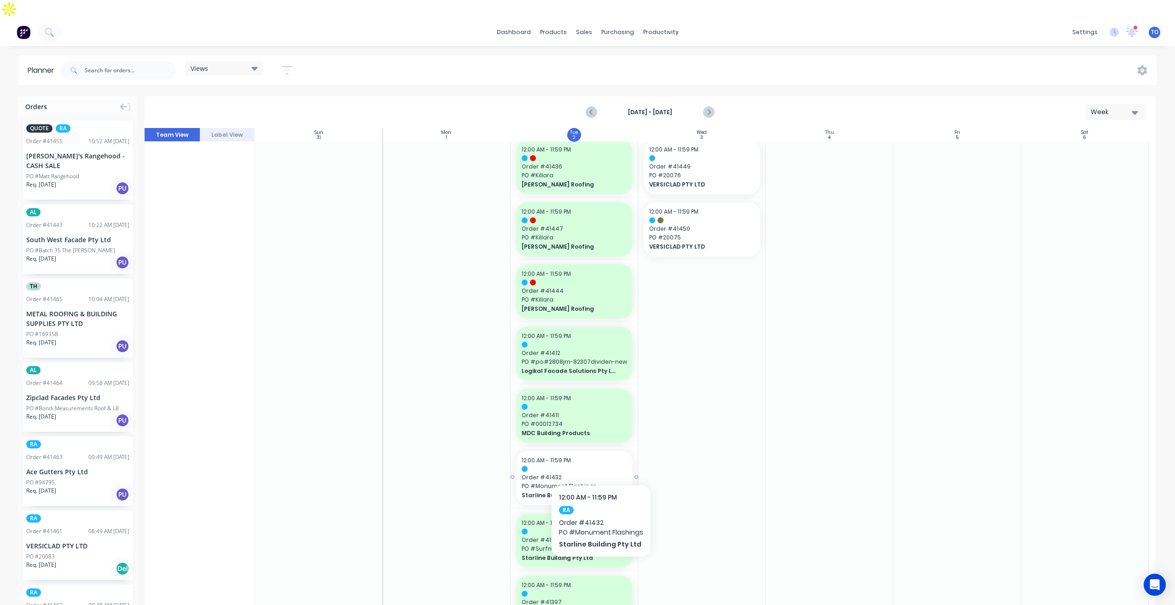
click at [600, 473] on span "Order # 41432" at bounding box center [574, 477] width 105 height 8
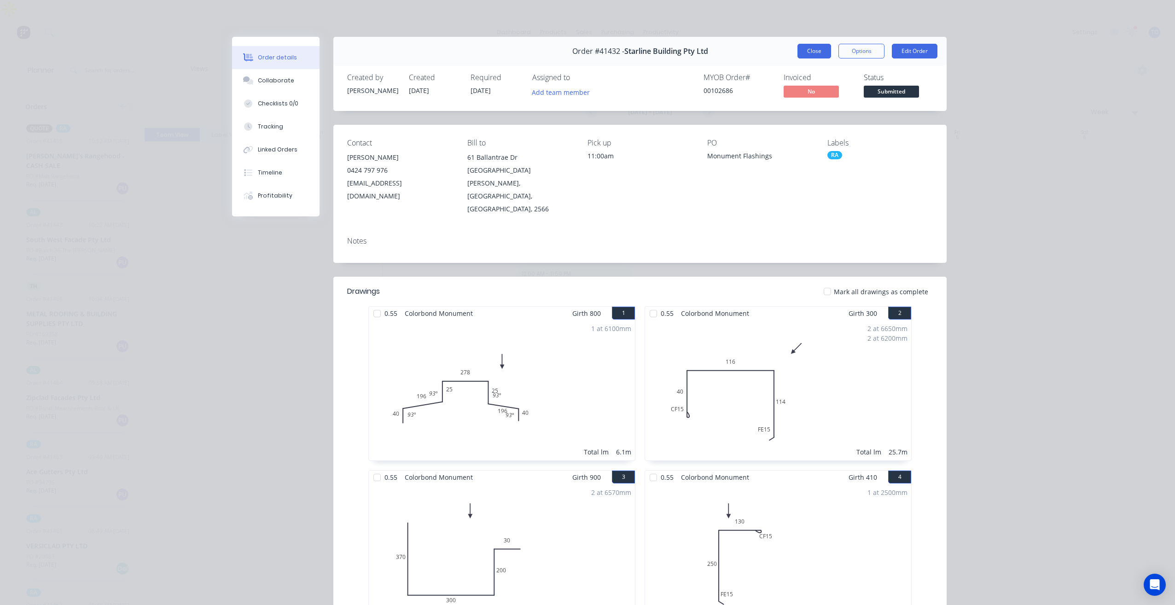
click at [807, 51] on button "Close" at bounding box center [814, 51] width 34 height 15
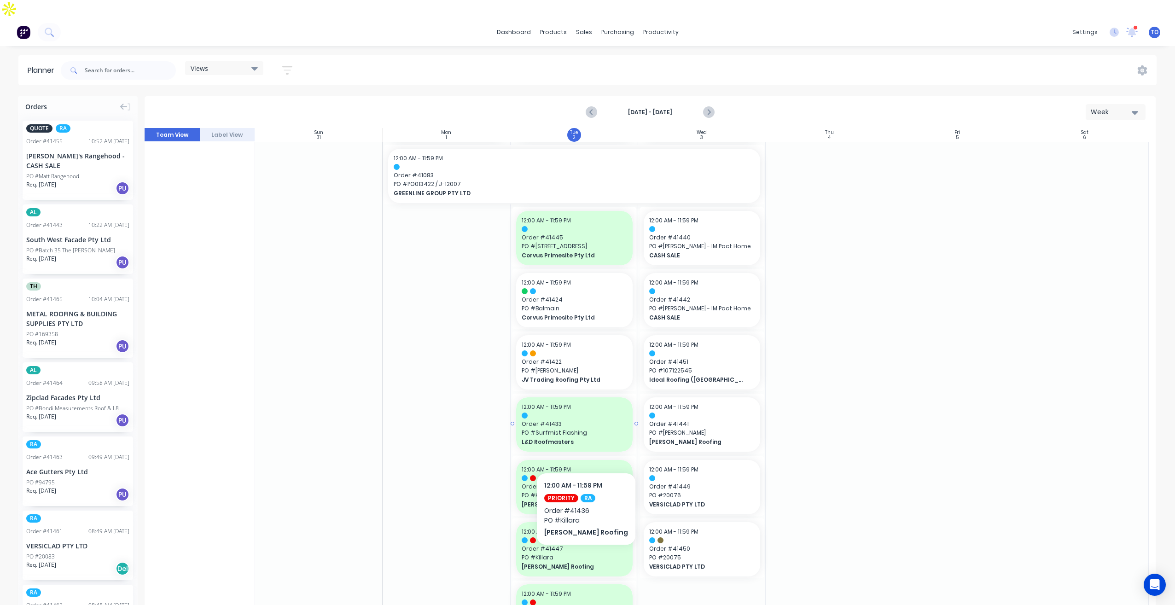
scroll to position [184, 0]
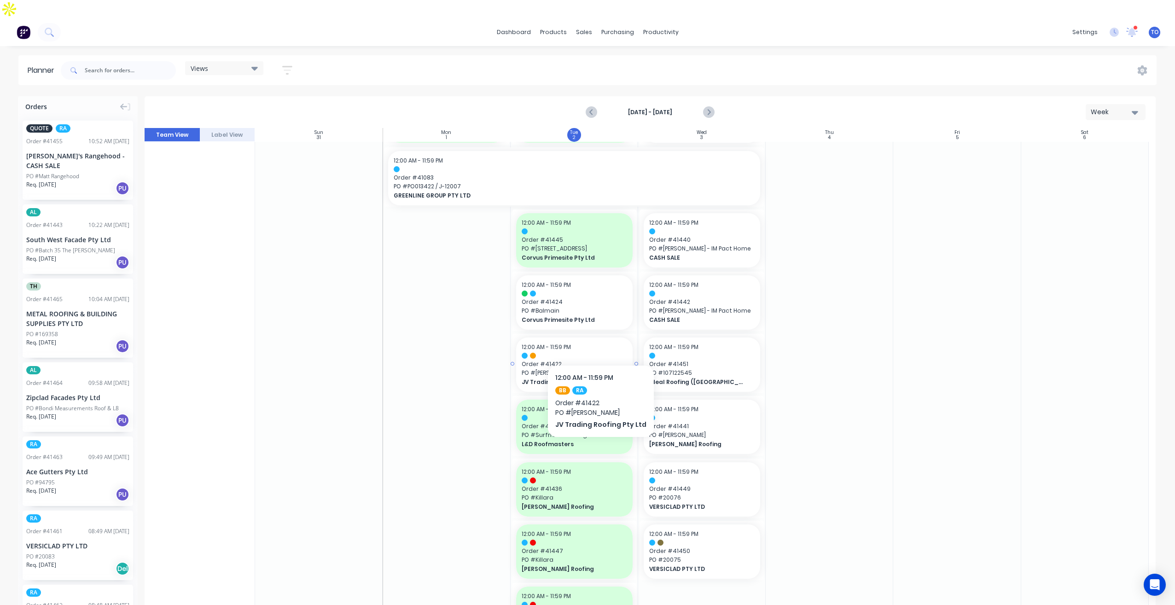
click at [598, 353] on div at bounding box center [574, 356] width 105 height 6
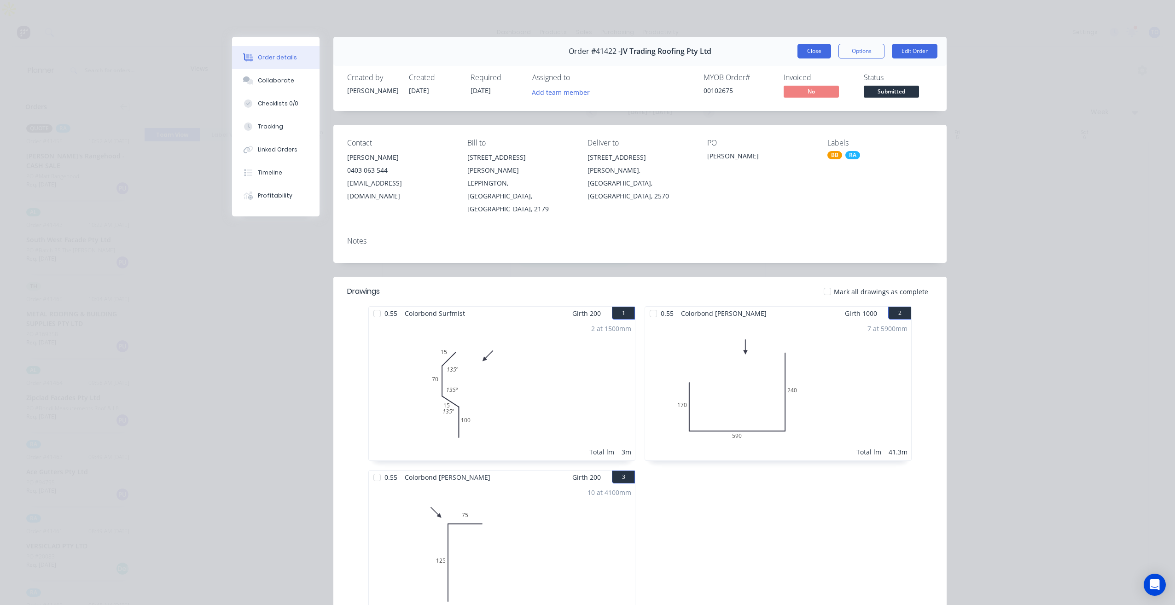
click at [813, 52] on button "Close" at bounding box center [814, 51] width 34 height 15
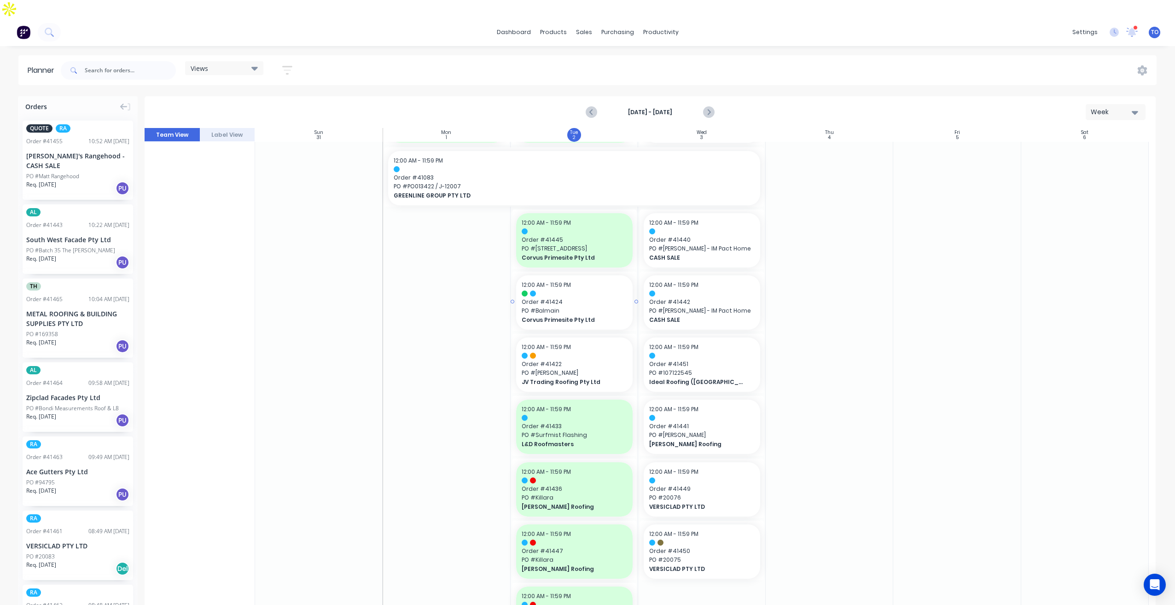
click at [612, 275] on div "12:00 AM - 11:59 PM Order # 41424 PO # Balmain Corvus Primesite Pty Ltd" at bounding box center [574, 302] width 116 height 54
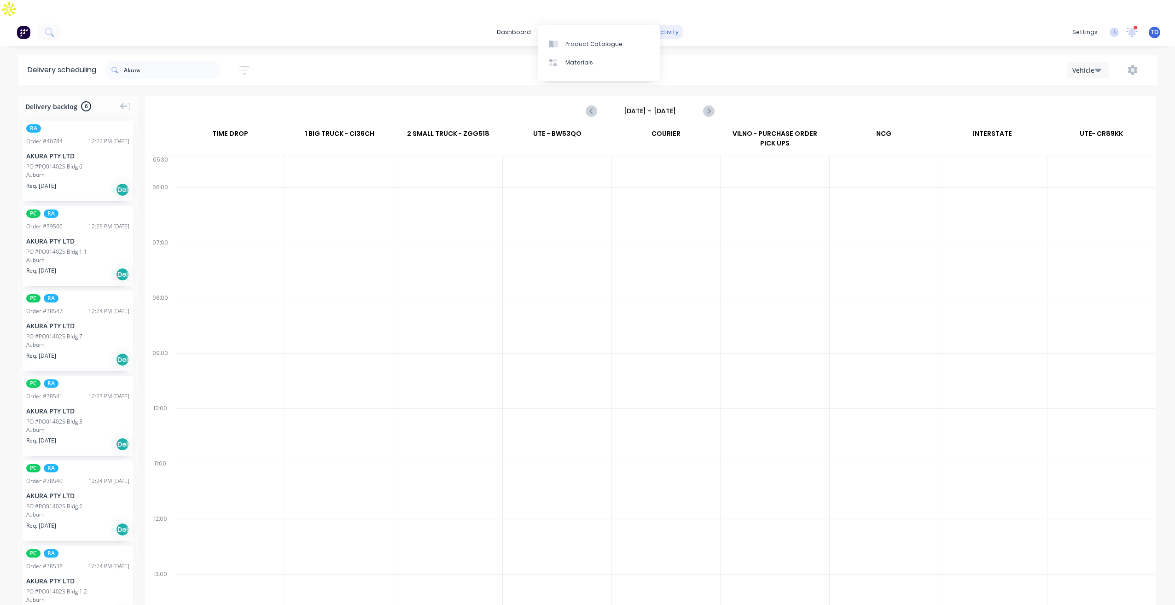
scroll to position [23, 0]
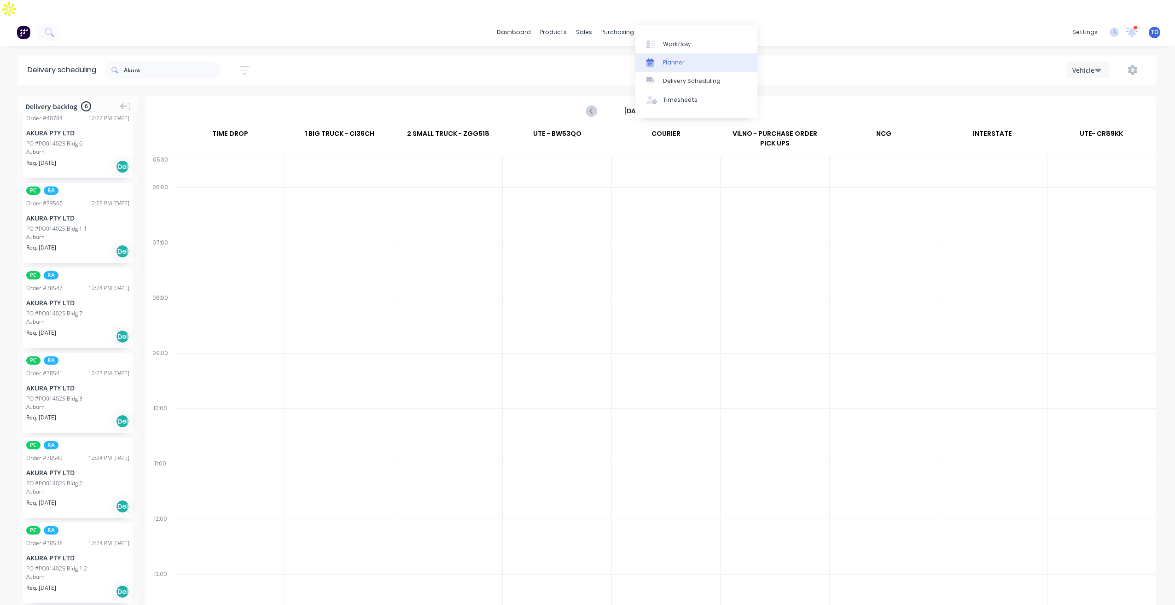
click at [668, 66] on div "Planner" at bounding box center [674, 62] width 22 height 8
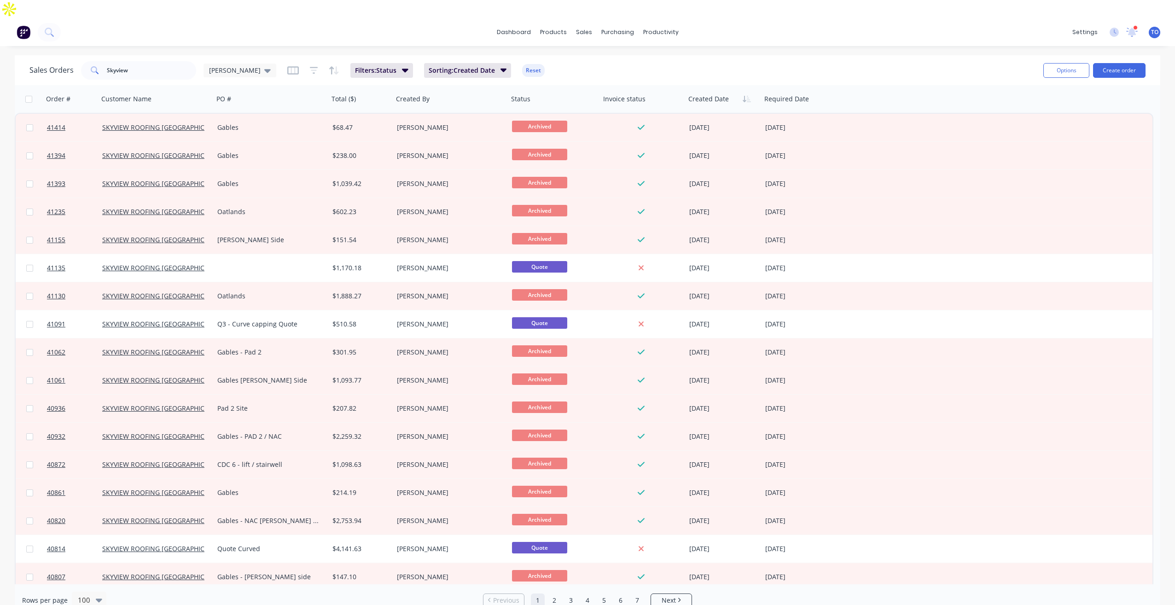
scroll to position [46, 0]
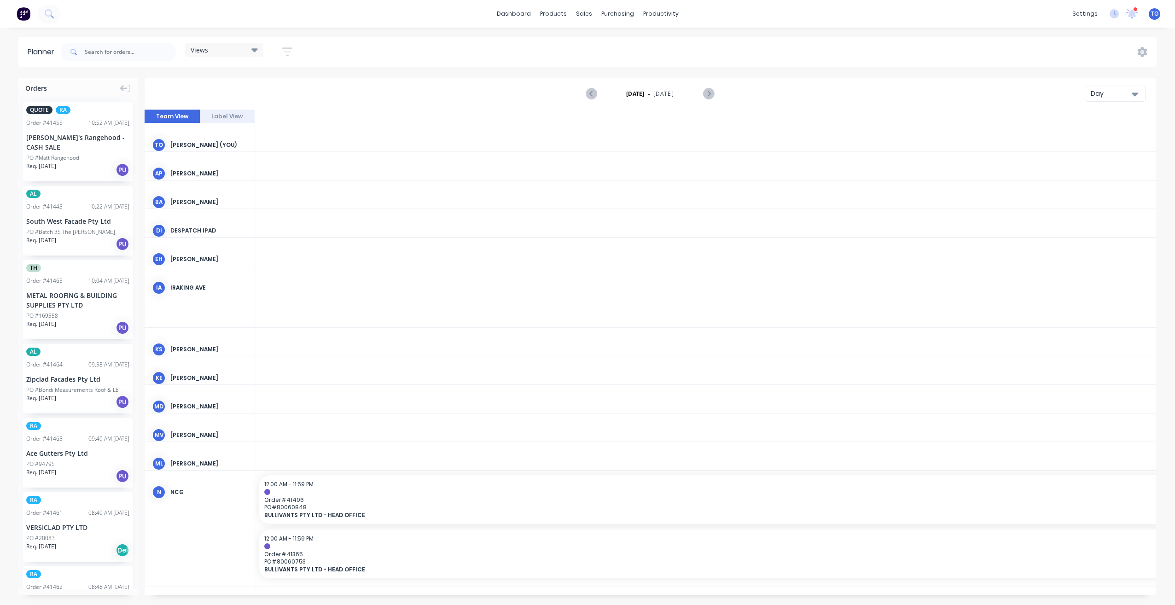
click at [1102, 99] on button "Day" at bounding box center [1116, 94] width 60 height 16
click at [1082, 139] on div "Week" at bounding box center [1098, 137] width 91 height 18
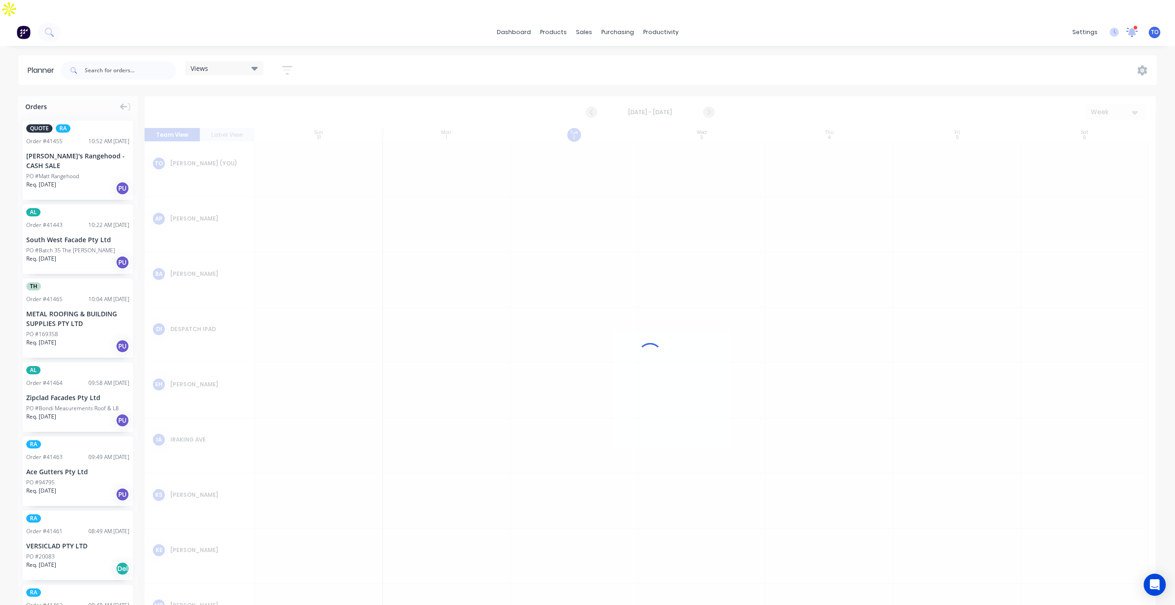
click at [1134, 28] on icon at bounding box center [1132, 31] width 8 height 7
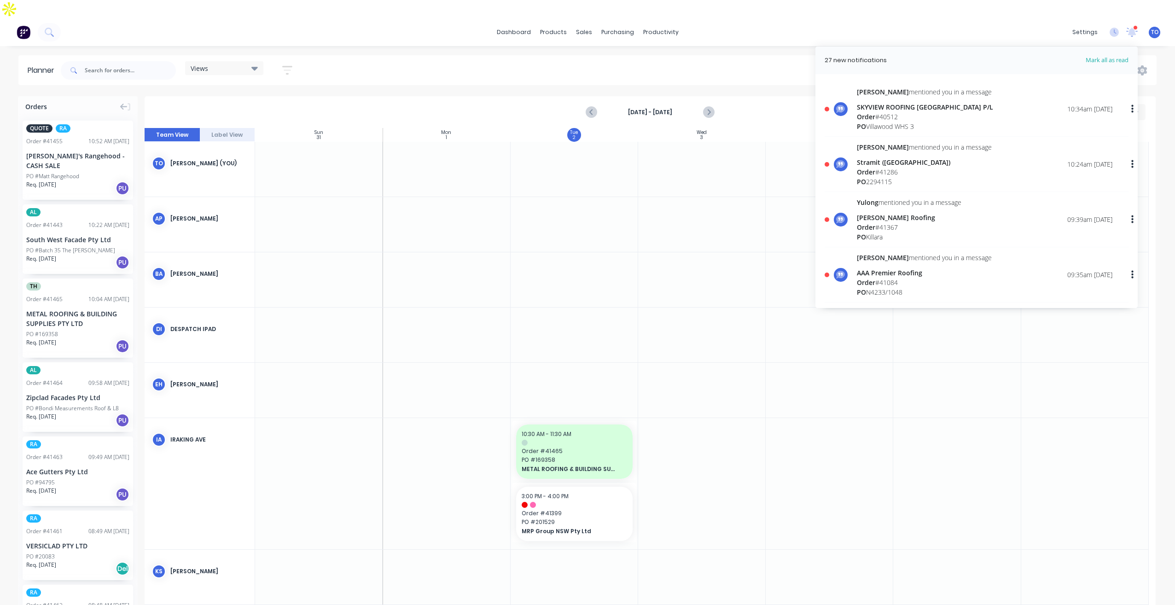
click at [845, 46] on header "27 new notifications Mark all as read" at bounding box center [976, 60] width 322 height 28
click at [1095, 39] on link "Company" at bounding box center [1041, 44] width 122 height 18
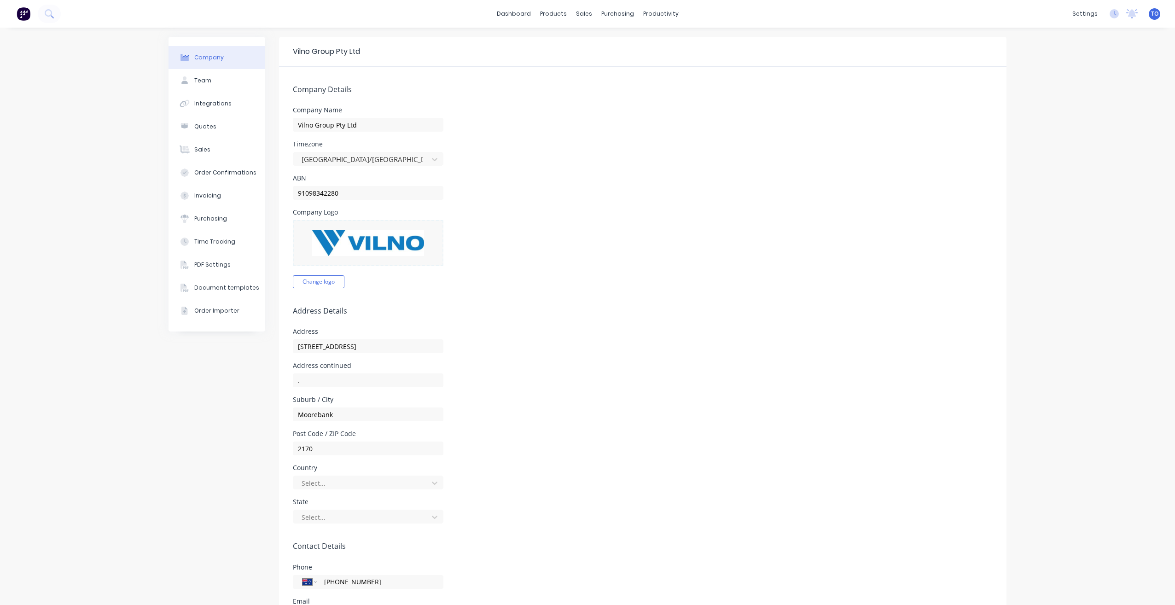
select select "AU"
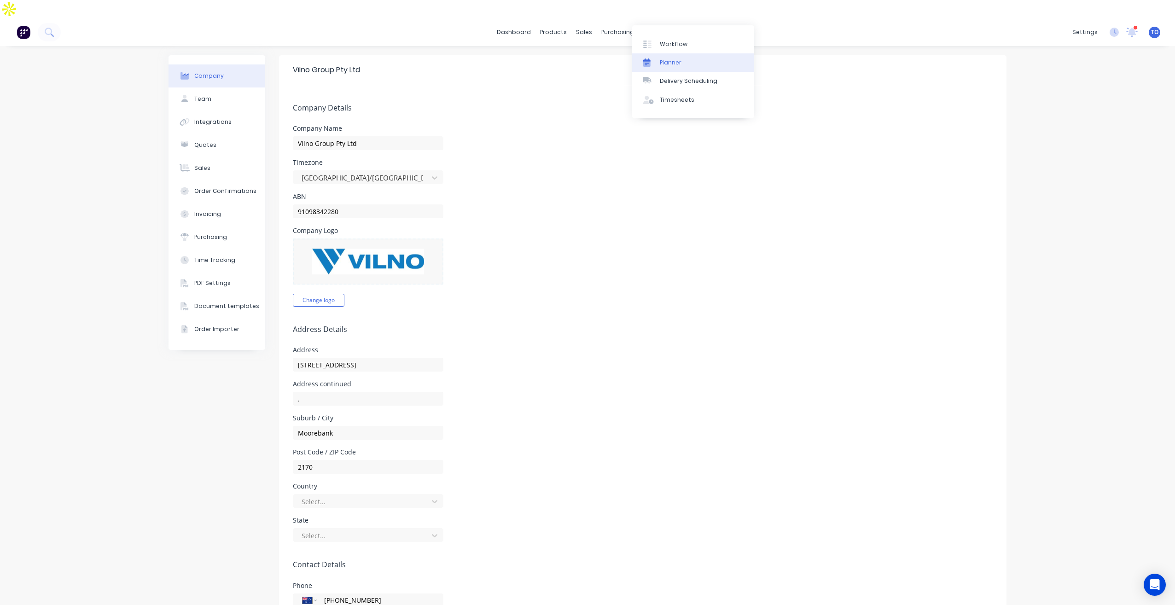
click at [676, 65] on div "Planner" at bounding box center [671, 62] width 22 height 8
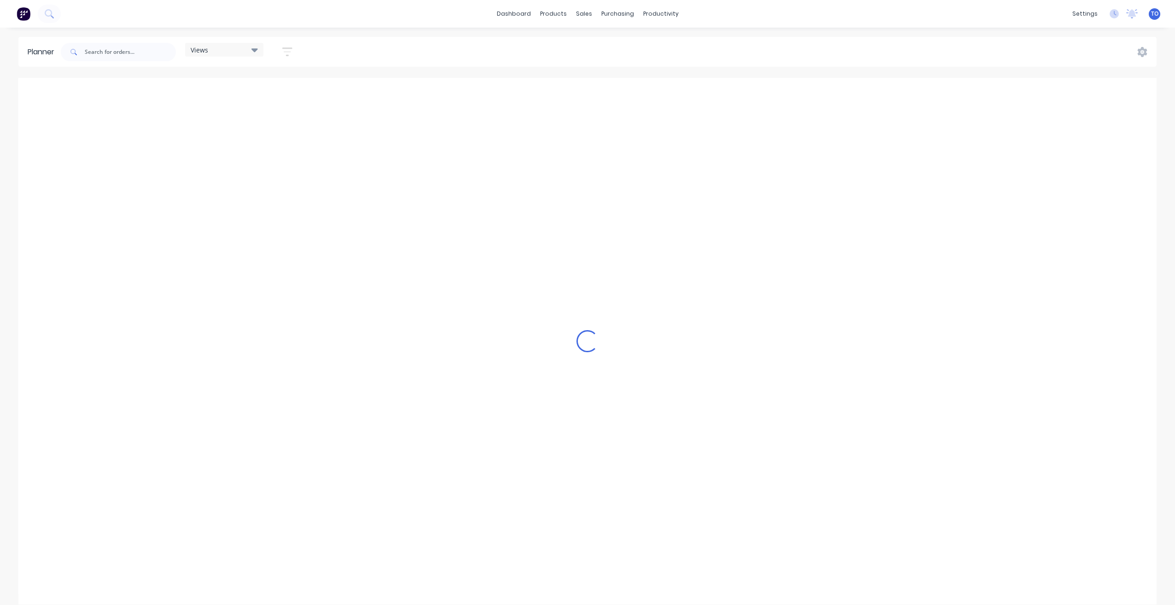
scroll to position [0, 1621]
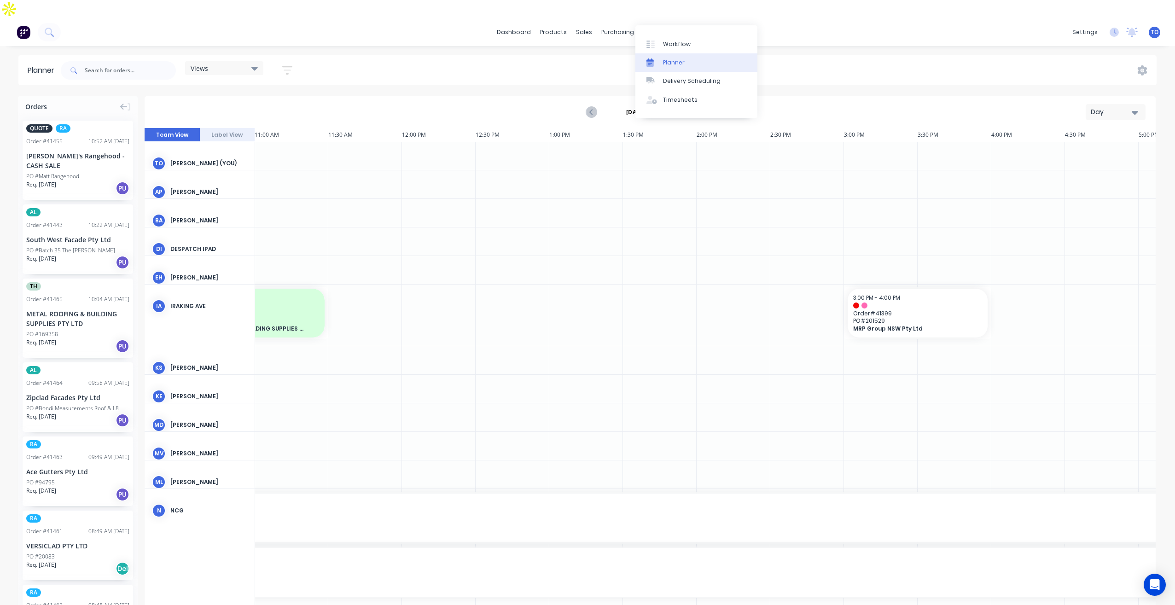
click at [679, 59] on div "Planner" at bounding box center [674, 62] width 22 height 8
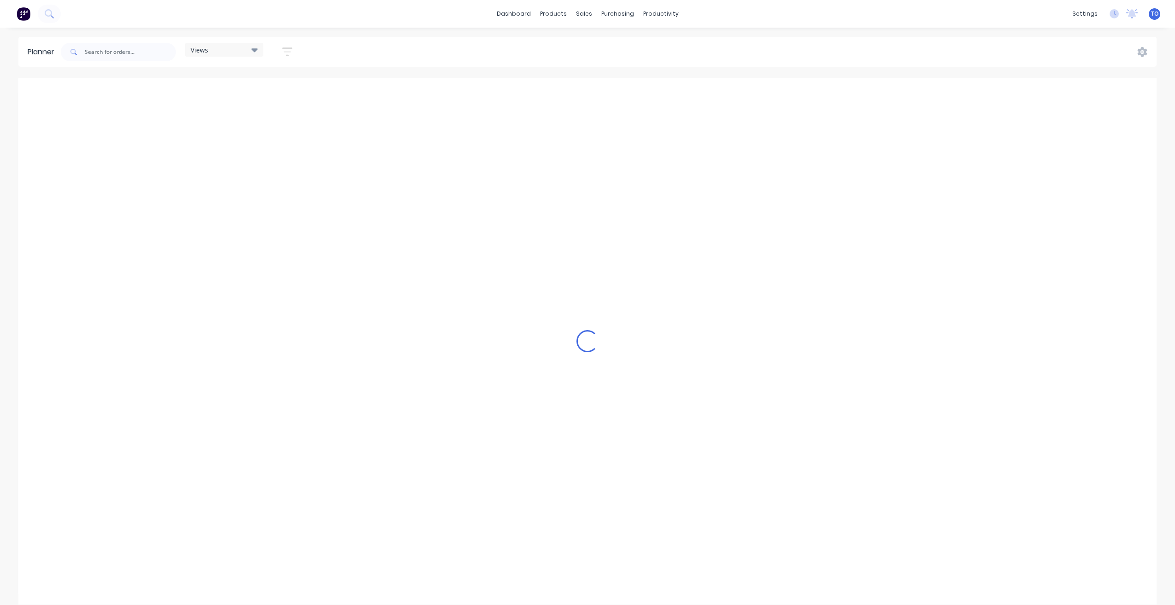
scroll to position [0, 1621]
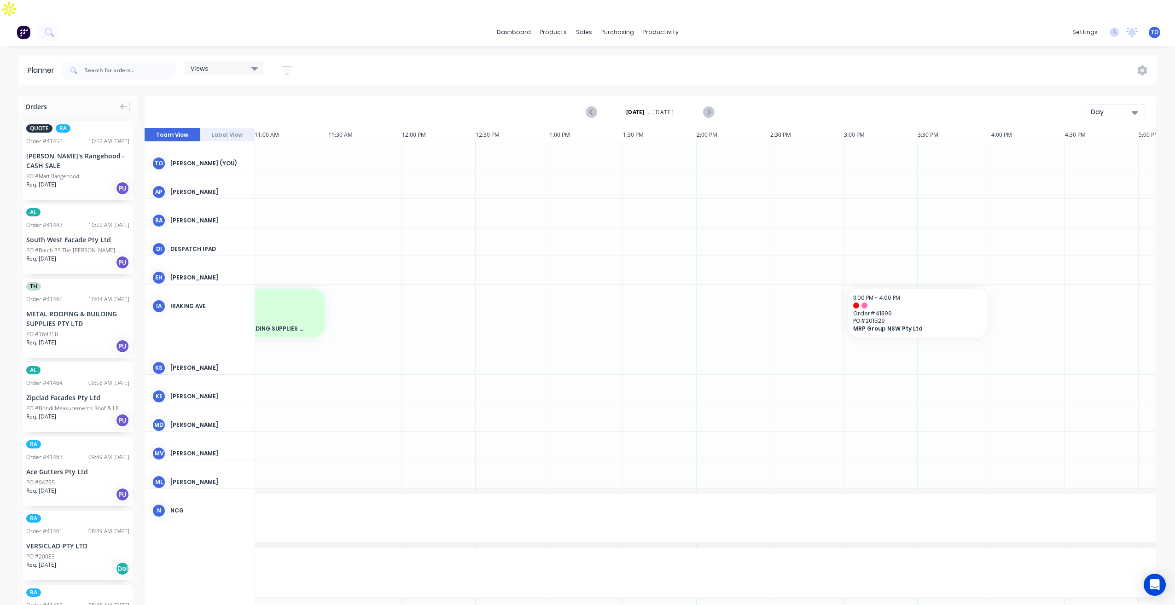
click at [1099, 107] on div "Day" at bounding box center [1112, 112] width 42 height 10
click at [1084, 146] on div "Week" at bounding box center [1098, 155] width 91 height 18
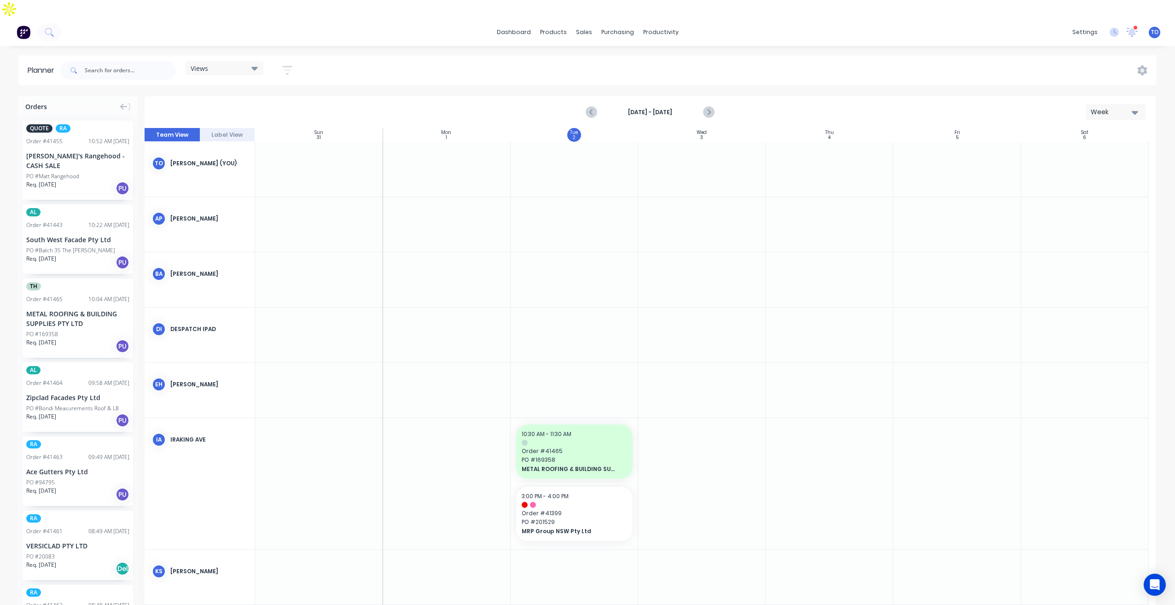
click at [303, 57] on div "Views Save new view None (Default) edit Iraking edit [PERSON_NAME] edit [PERSON…" at bounding box center [607, 71] width 1097 height 28
click at [298, 61] on button "button" at bounding box center [287, 70] width 29 height 18
click at [254, 100] on div "Show/Hide users" at bounding box center [239, 105] width 64 height 10
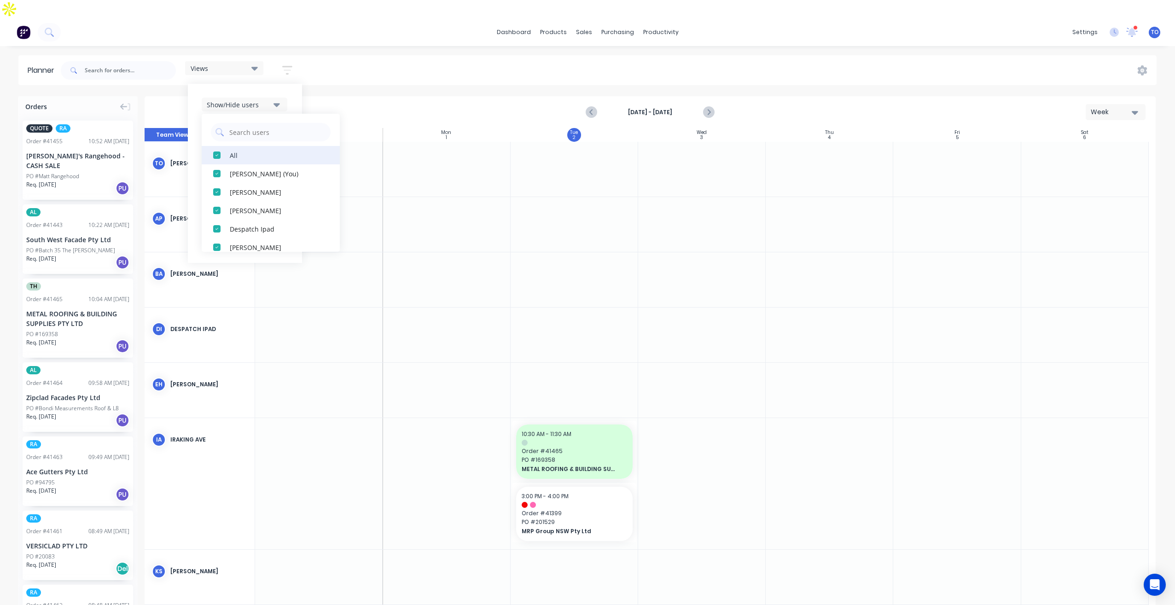
click at [249, 150] on div "All" at bounding box center [276, 155] width 92 height 10
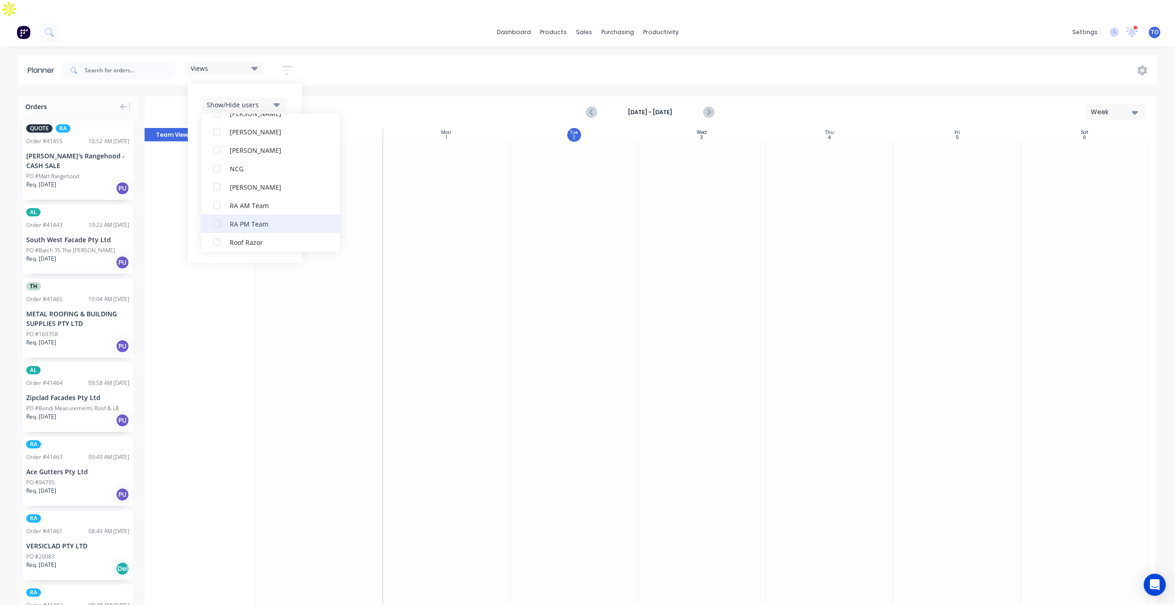
scroll to position [230, 0]
click at [219, 192] on div "button" at bounding box center [217, 201] width 18 height 18
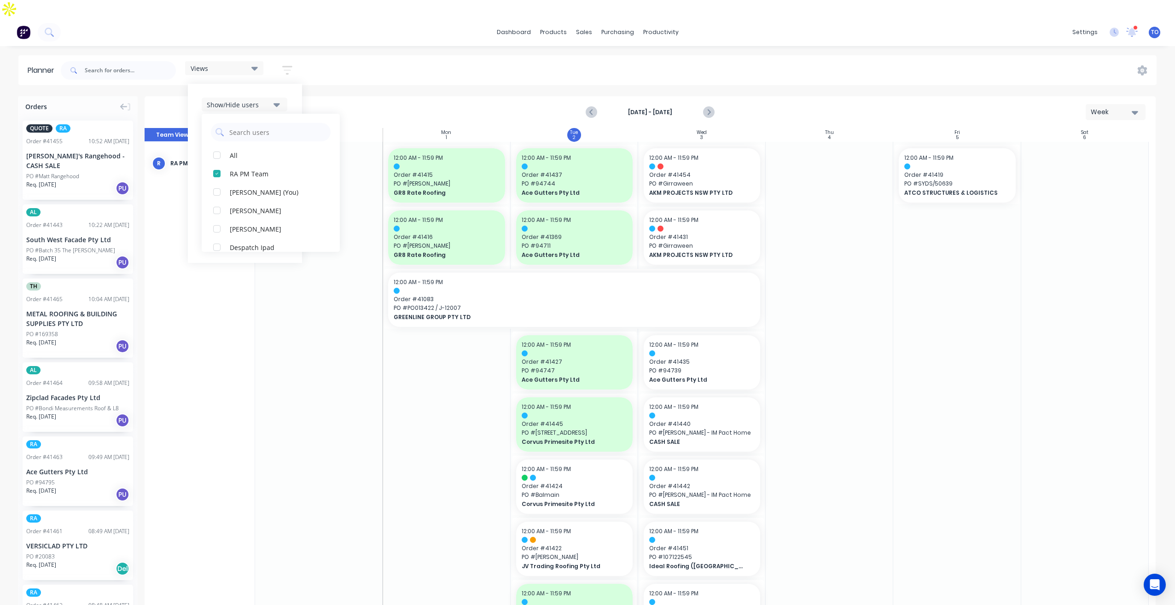
click at [293, 84] on div "Show/Hide users All RA PM Team [PERSON_NAME] (You) [PERSON_NAME] [PERSON_NAME] …" at bounding box center [245, 173] width 114 height 179
click at [268, 123] on div "Show/Hide users Show/Hide orders Filter by status Filter by assignee Filter by …" at bounding box center [245, 173] width 87 height 151
click at [270, 128] on div "Show/Hide orders" at bounding box center [239, 133] width 64 height 10
drag, startPoint x: 243, startPoint y: 140, endPoint x: 248, endPoint y: 167, distance: 26.7
click at [244, 150] on div "All" at bounding box center [276, 155] width 92 height 10
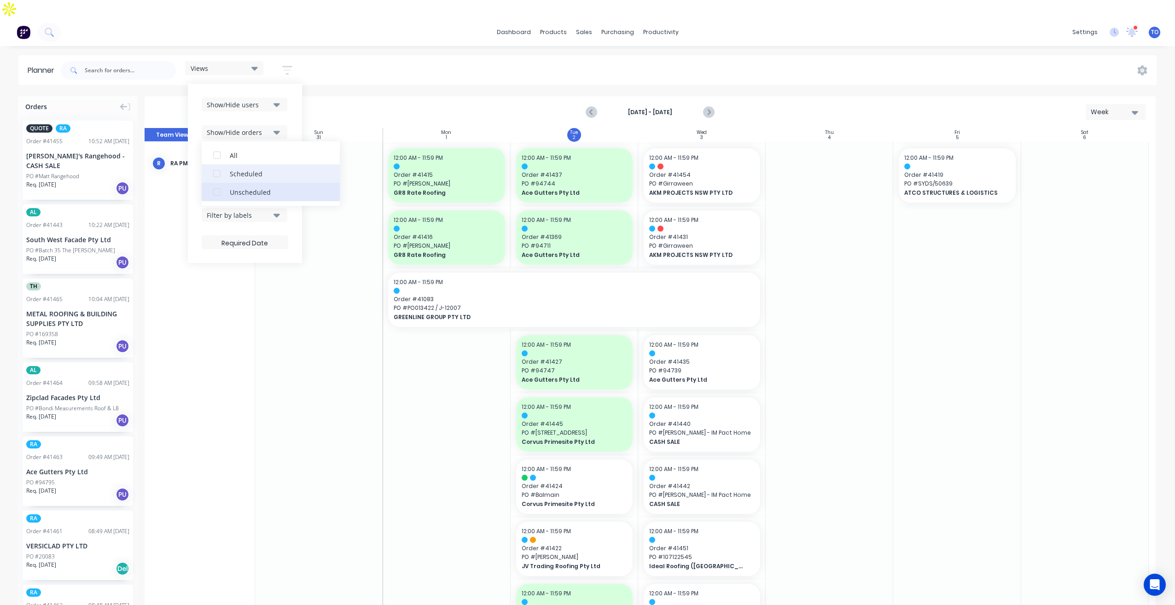
click at [248, 187] on div "Unscheduled" at bounding box center [276, 192] width 92 height 10
click at [291, 98] on div "Show/Hide users Show/Hide orders All Scheduled Unscheduled Filter by status Fil…" at bounding box center [245, 173] width 114 height 179
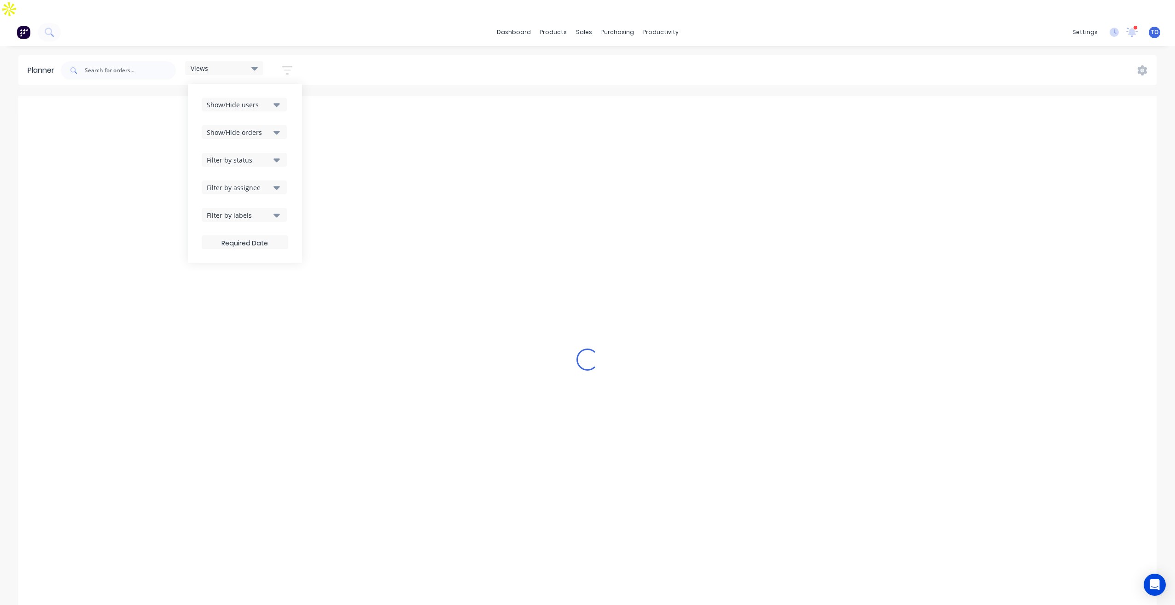
click at [265, 155] on div "Filter by status" at bounding box center [239, 160] width 64 height 10
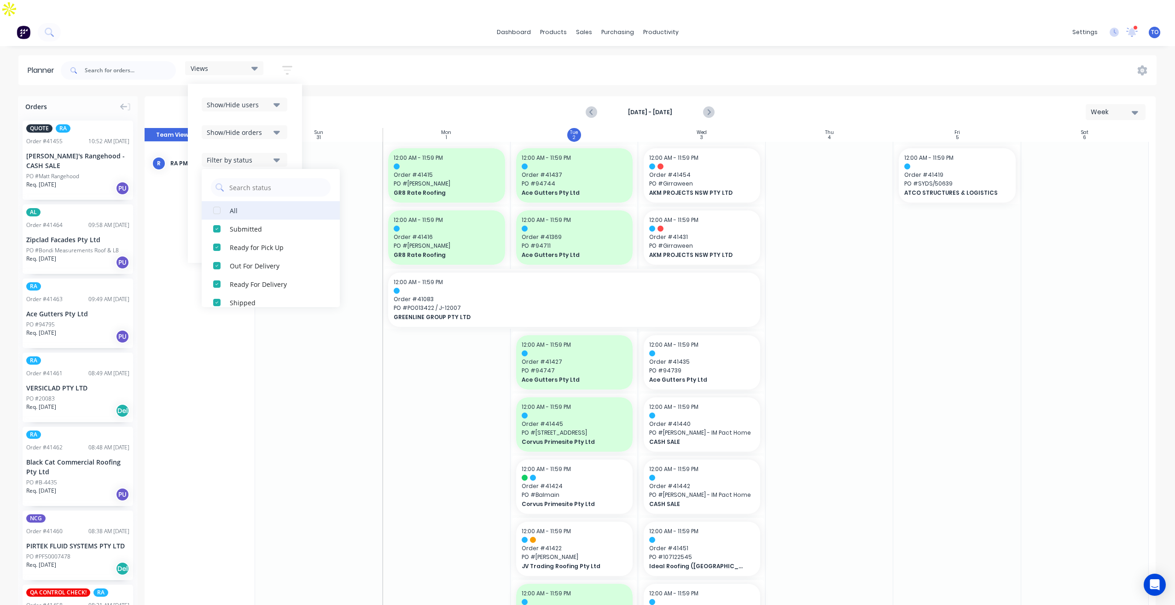
click at [244, 205] on div "All" at bounding box center [276, 210] width 92 height 10
click at [301, 116] on div "Show/Hide users Show/Hide orders Filter by status All Draft Quote Archived Deli…" at bounding box center [245, 173] width 114 height 179
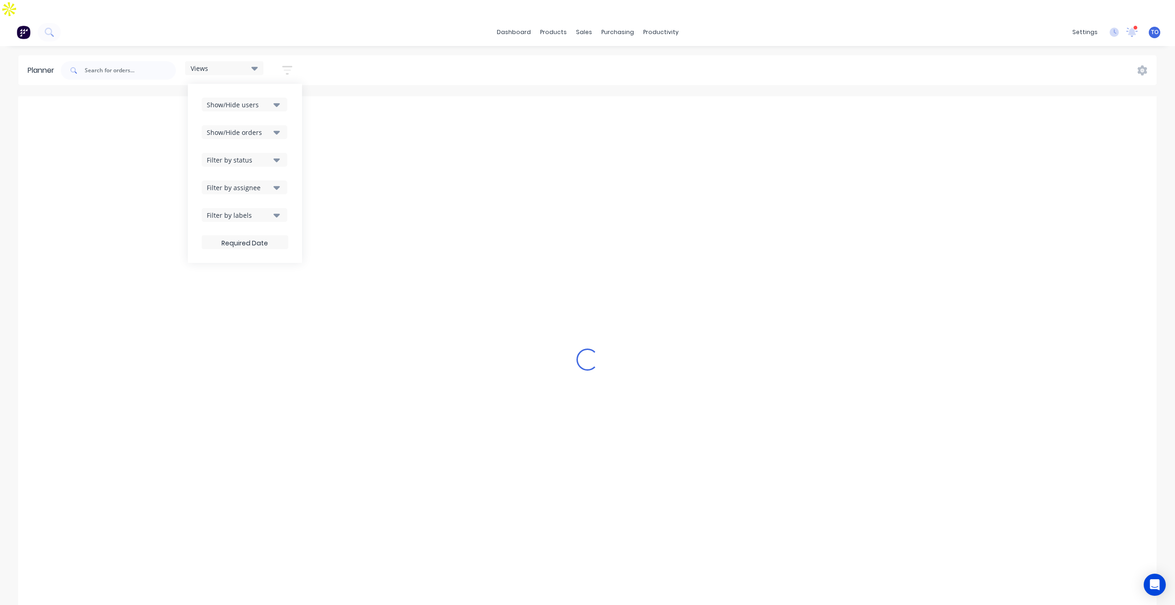
click at [271, 183] on div "Filter by assignee" at bounding box center [239, 188] width 64 height 10
click at [270, 134] on div "Show/Hide users Show/Hide orders Filter by status Filter by assignee All Unassi…" at bounding box center [245, 173] width 87 height 151
click at [270, 155] on div "Filter by status" at bounding box center [239, 160] width 64 height 10
click at [271, 121] on div "Show/Hide users Show/Hide orders Filter by status All Draft Quote Archived Deli…" at bounding box center [245, 173] width 87 height 151
click at [271, 128] on div "Show/Hide orders" at bounding box center [239, 133] width 64 height 10
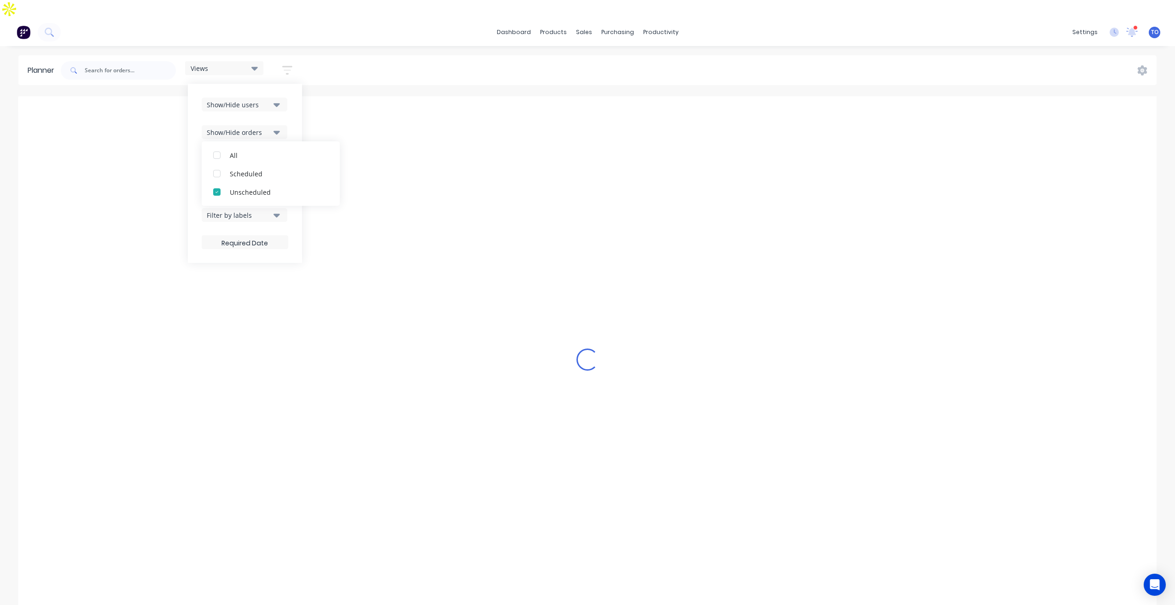
click at [295, 96] on div "Show/Hide users Show/Hide orders All Scheduled Unscheduled Filter by status Fil…" at bounding box center [245, 173] width 114 height 179
click at [282, 180] on button "Filter by assignee" at bounding box center [245, 187] width 86 height 14
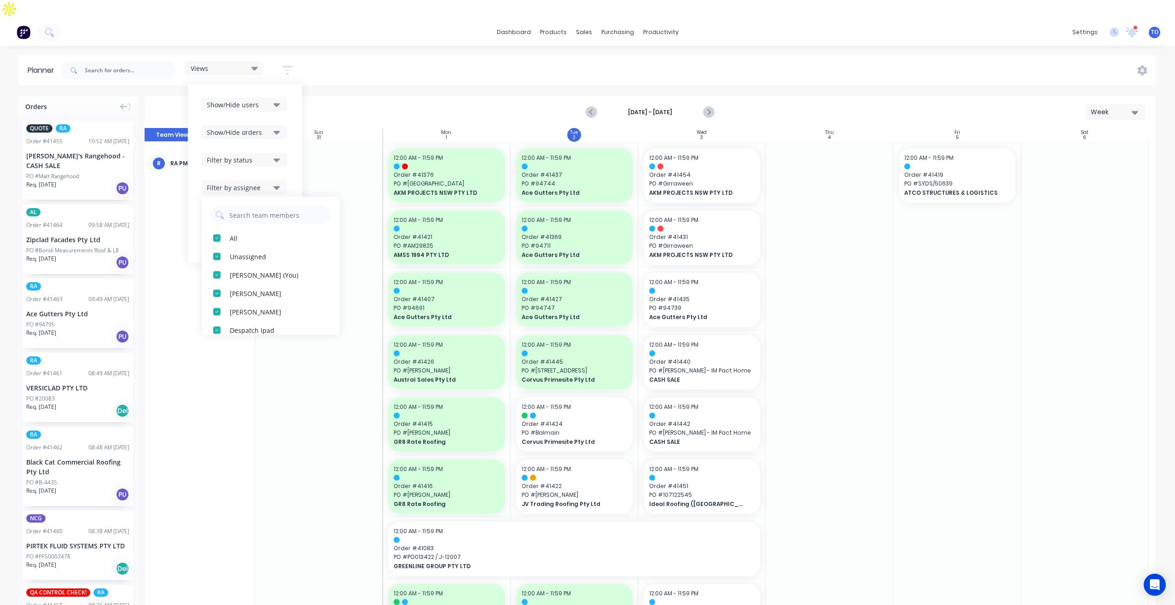
click at [686, 57] on div "Views Save new view None (Default) edit Iraking edit [PERSON_NAME] edit [PERSON…" at bounding box center [607, 71] width 1097 height 28
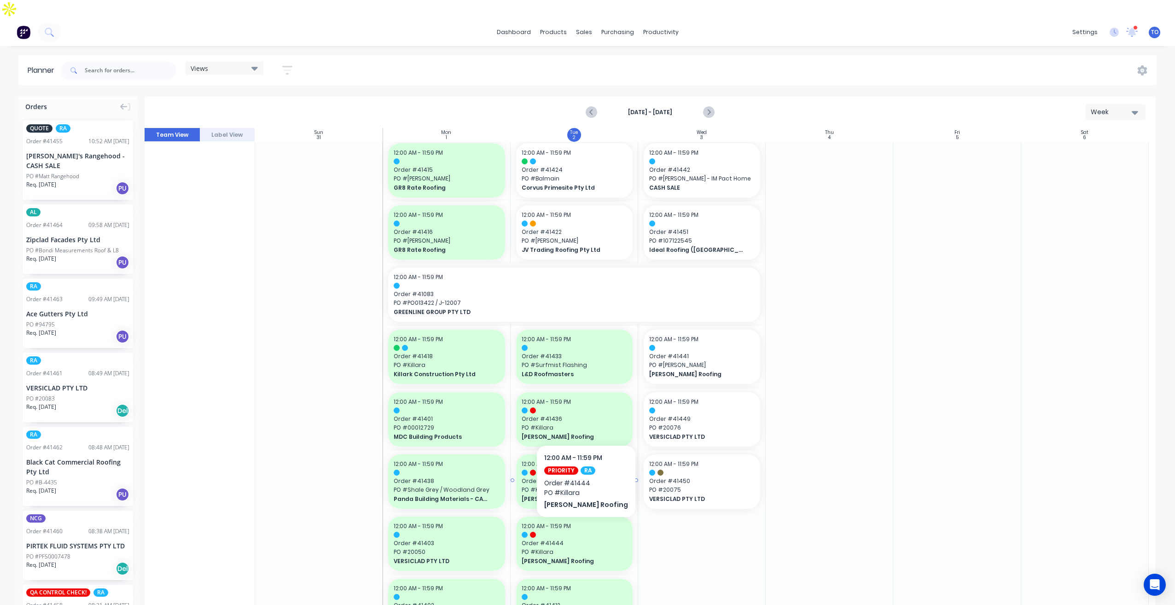
scroll to position [184, 0]
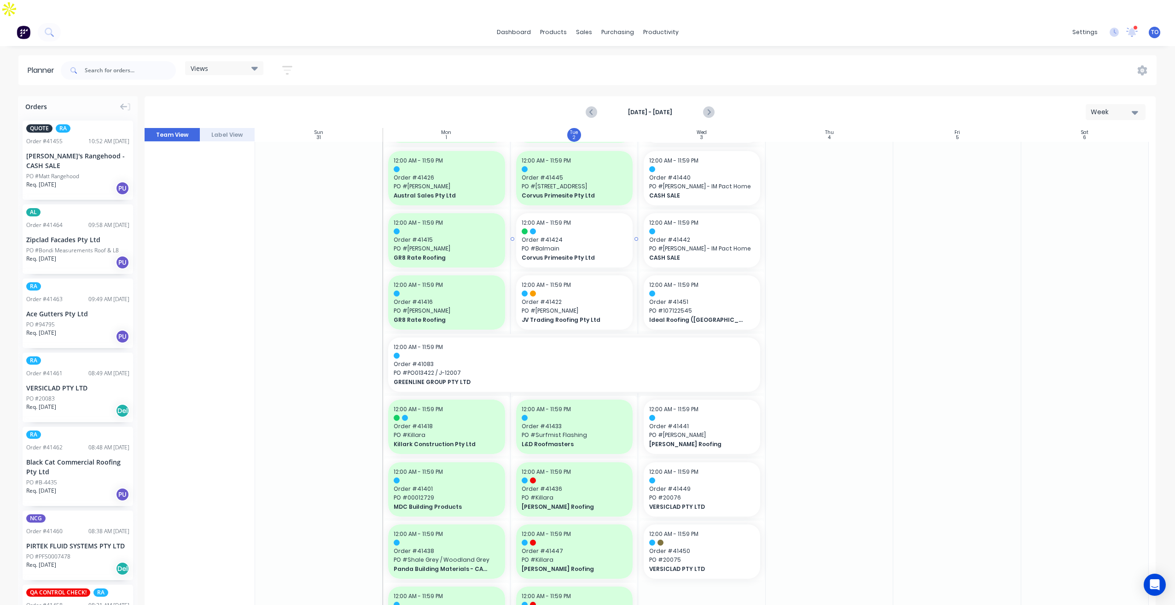
click at [582, 244] on span "PO # Balmain" at bounding box center [574, 248] width 105 height 8
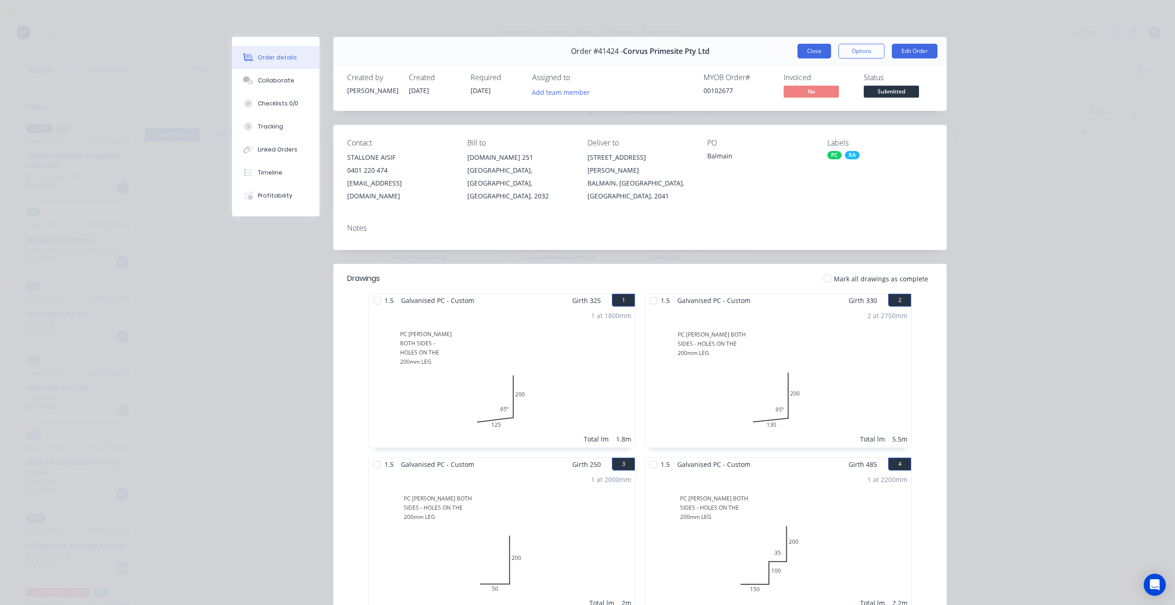
click at [807, 52] on button "Close" at bounding box center [814, 51] width 34 height 15
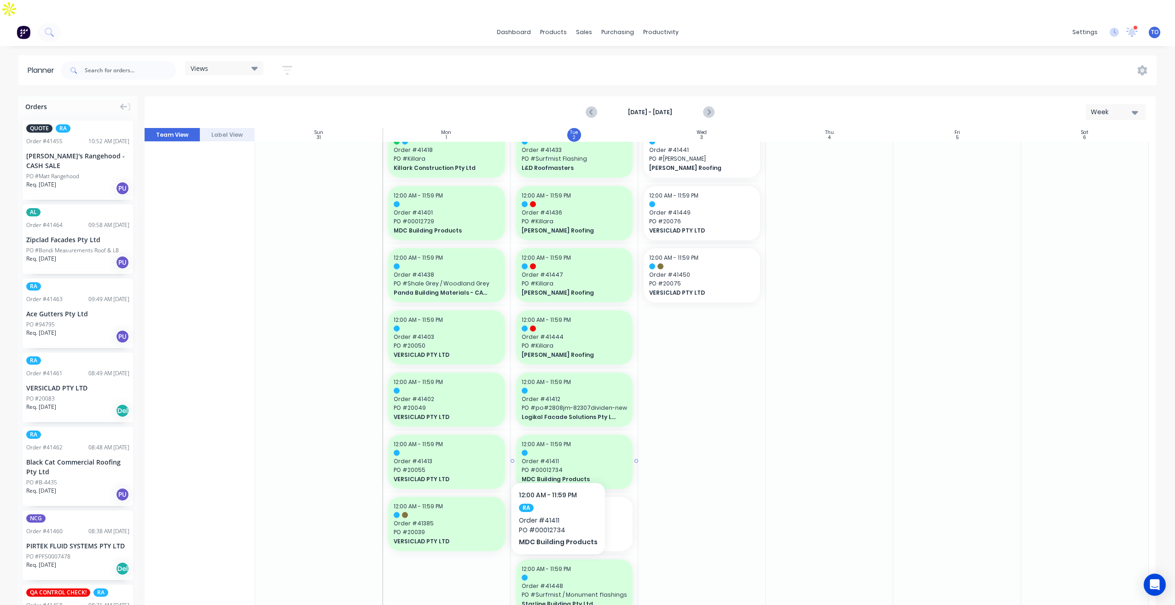
scroll to position [645, 0]
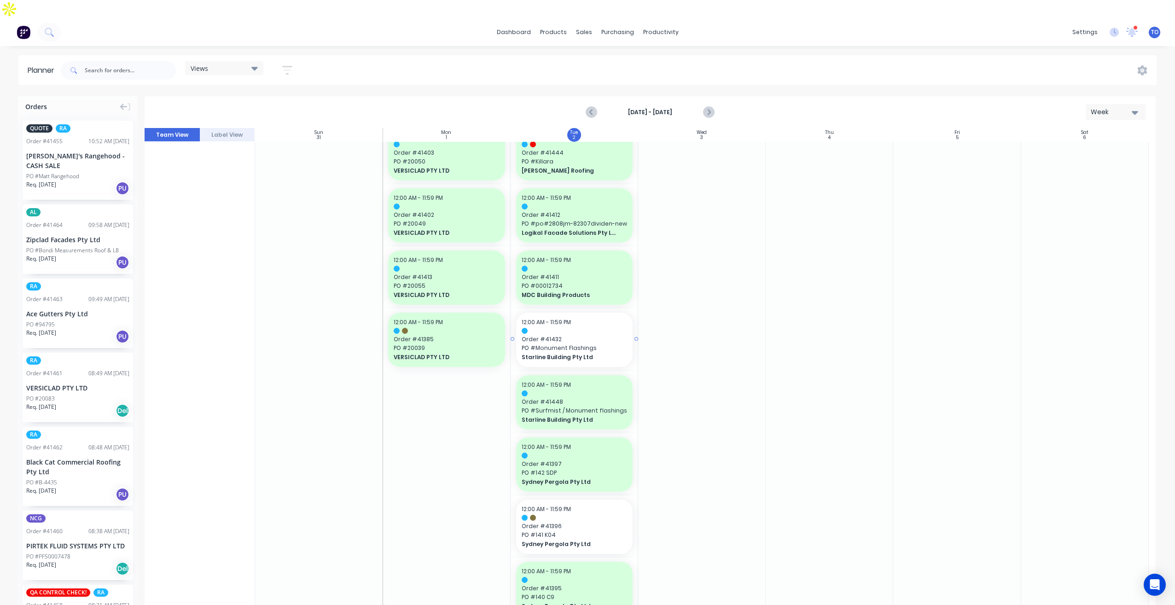
click at [571, 344] on span "PO # Monument Flashings" at bounding box center [574, 348] width 105 height 8
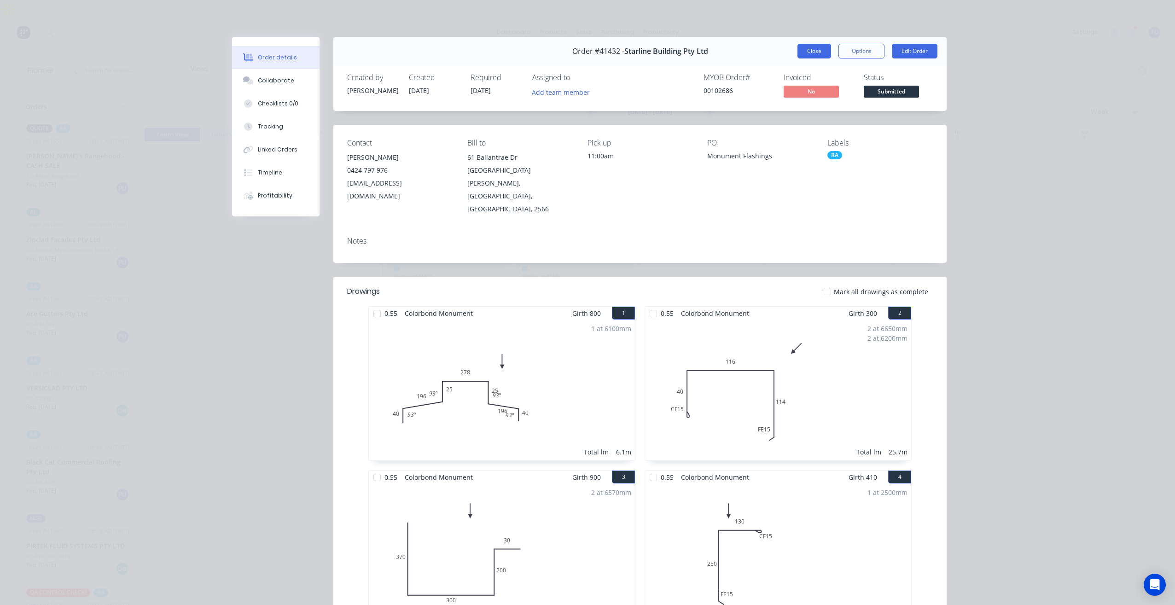
click at [812, 50] on button "Close" at bounding box center [814, 51] width 34 height 15
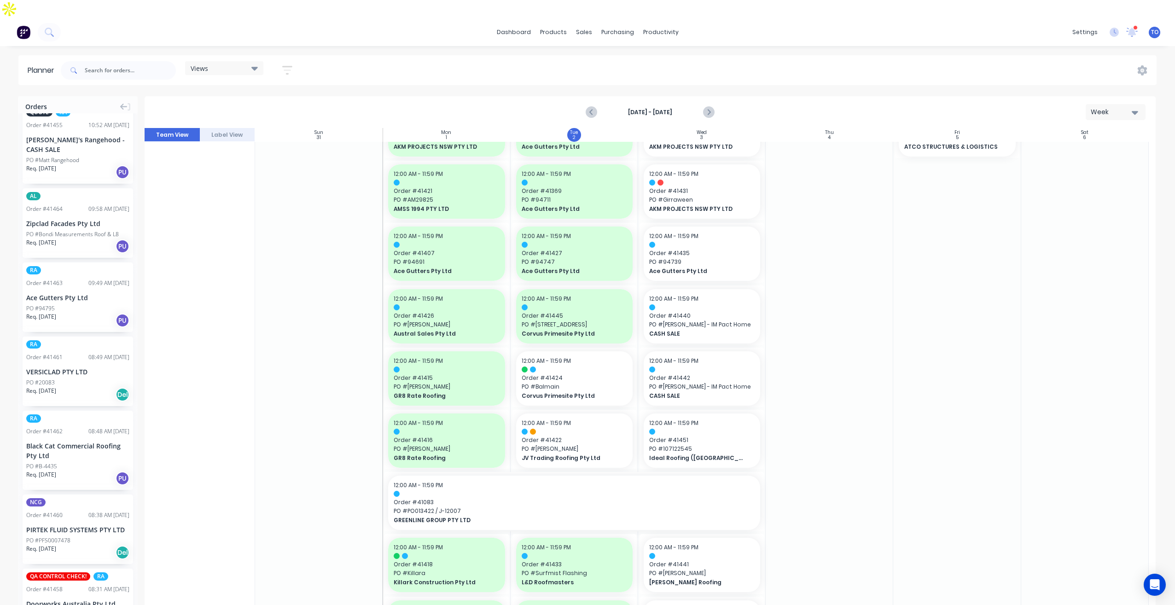
scroll to position [0, 0]
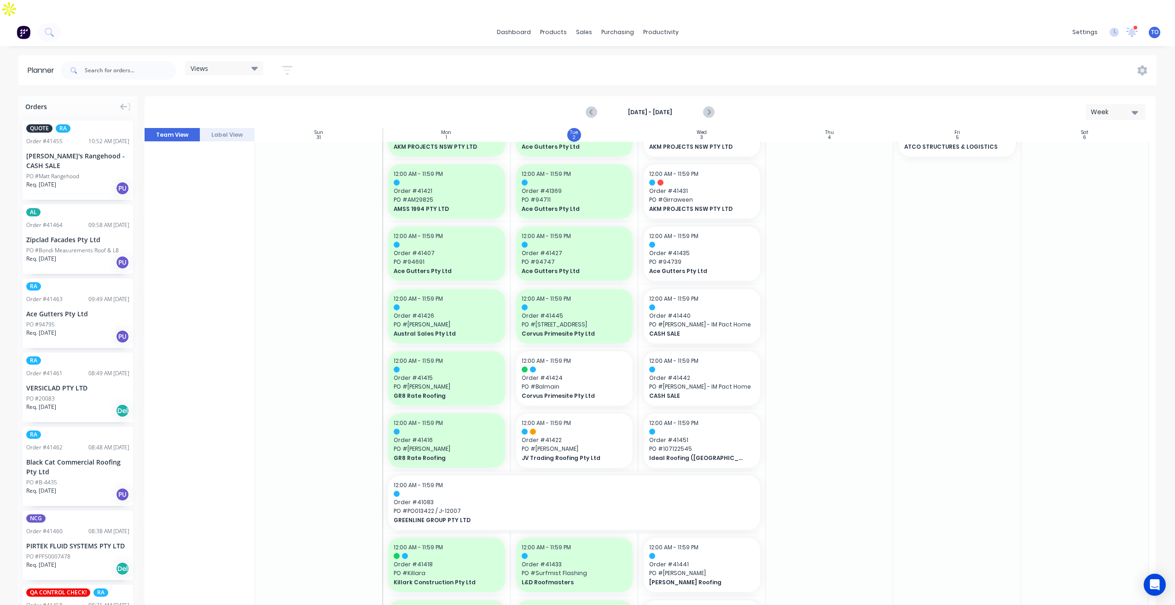
click at [83, 309] on div "Ace Gutters Pty Ltd" at bounding box center [77, 314] width 103 height 10
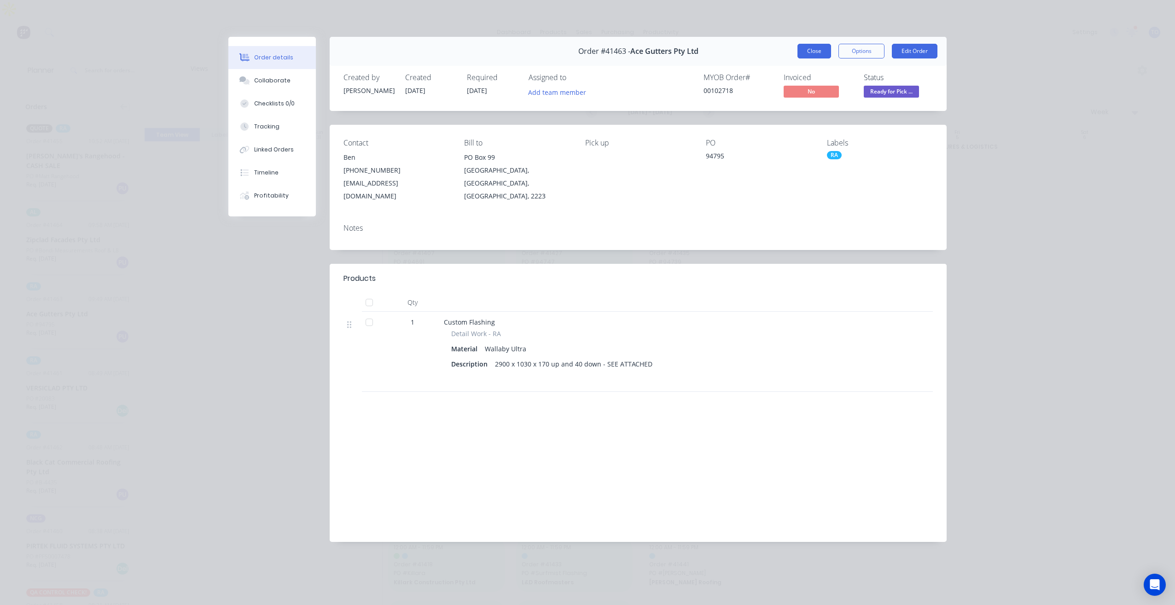
click at [808, 55] on button "Close" at bounding box center [814, 51] width 34 height 15
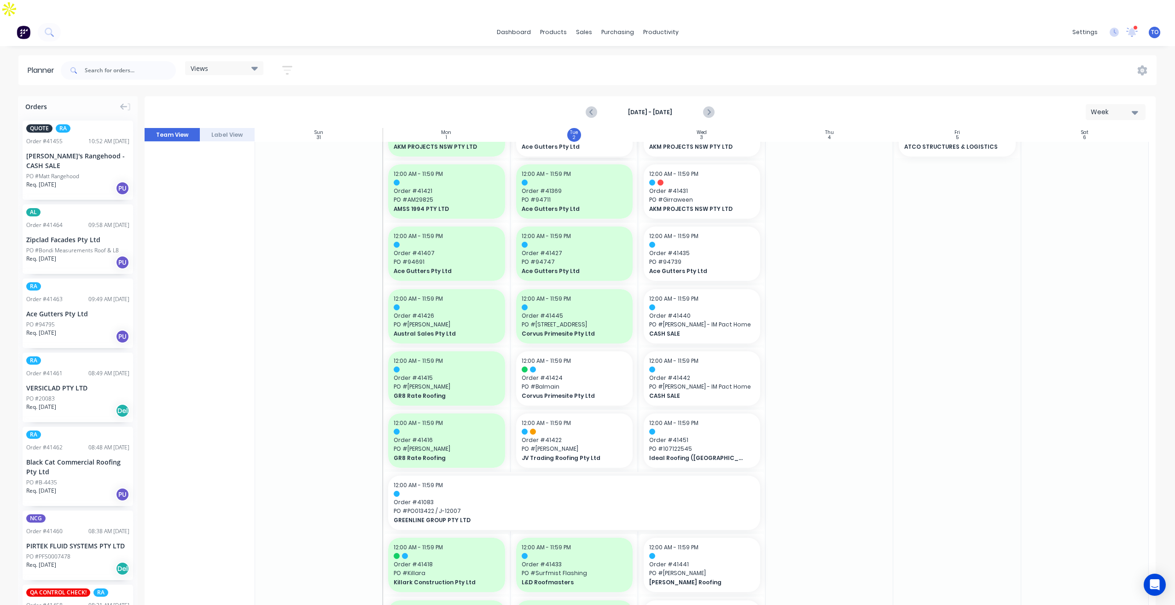
drag, startPoint x: 48, startPoint y: 279, endPoint x: 516, endPoint y: 234, distance: 469.9
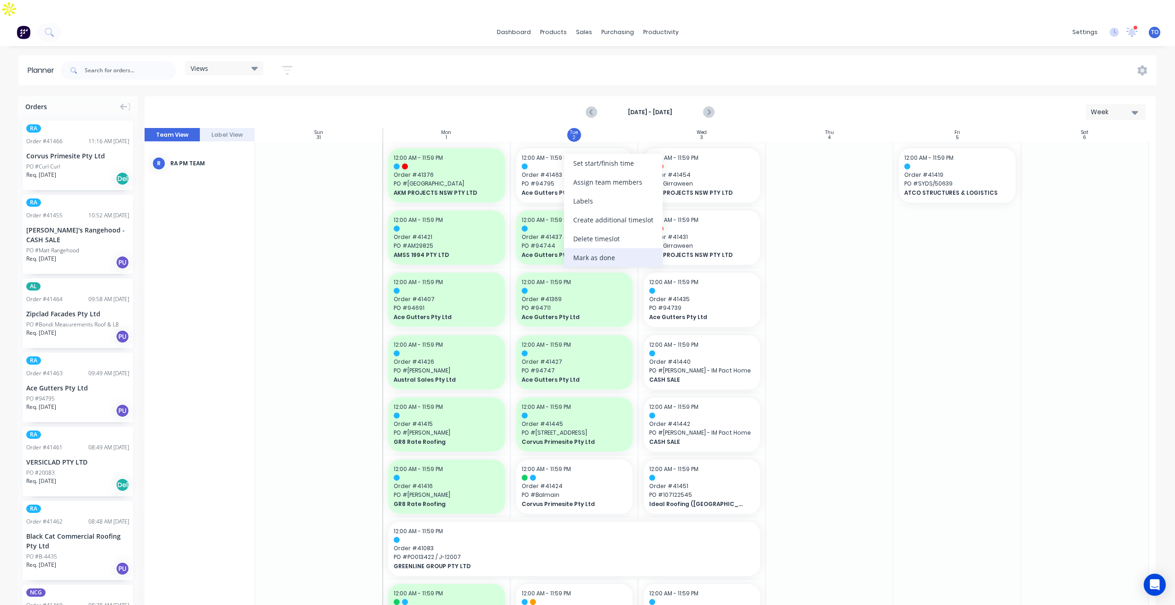
click at [612, 262] on div "Mark as done" at bounding box center [613, 257] width 99 height 19
